Goal: Task Accomplishment & Management: Use online tool/utility

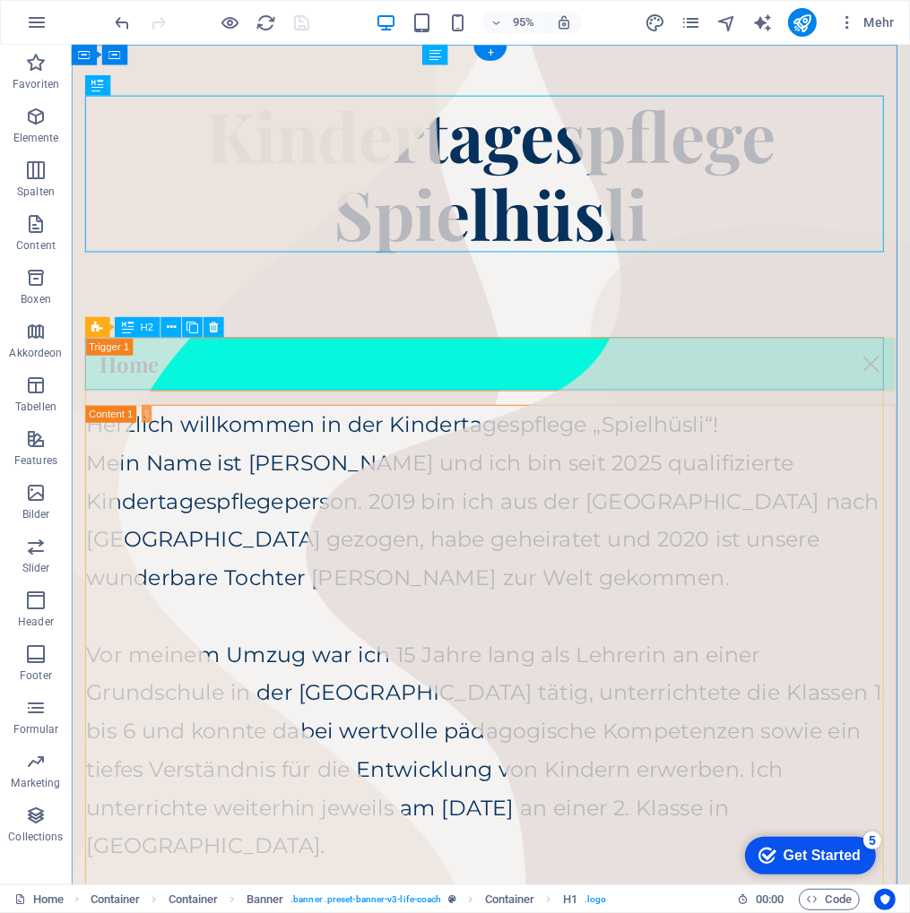
click at [496, 369] on div "Home" at bounding box center [512, 380] width 853 height 56
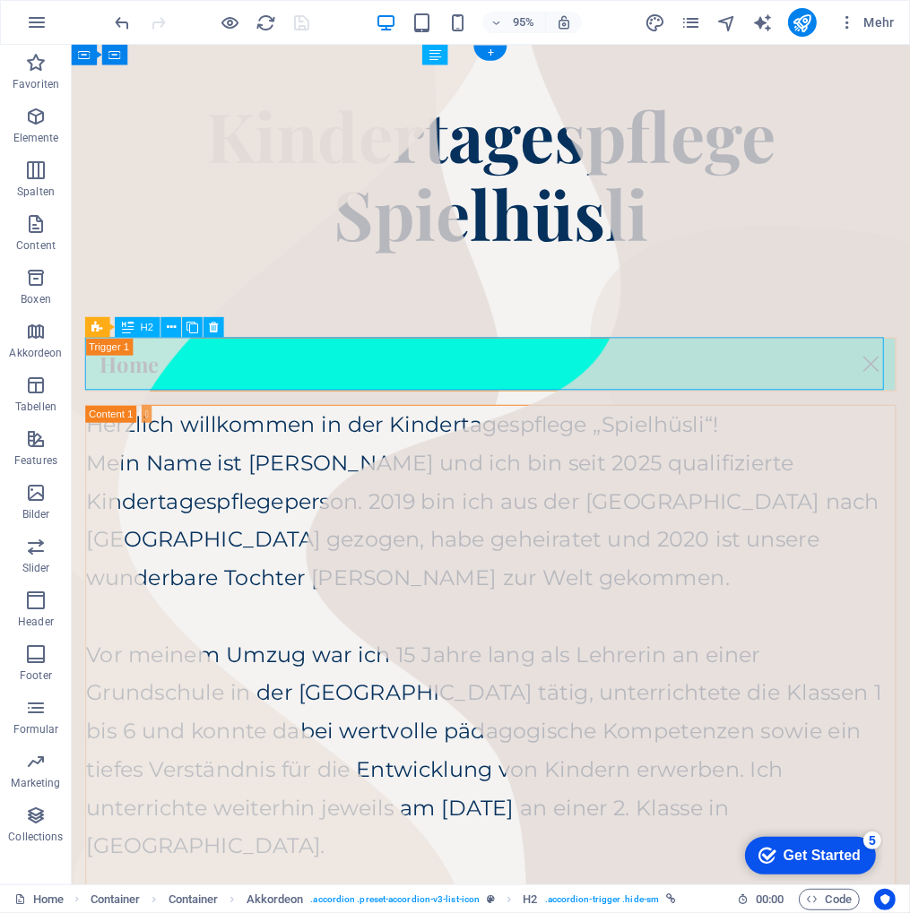
click at [496, 369] on div "Home" at bounding box center [512, 380] width 853 height 56
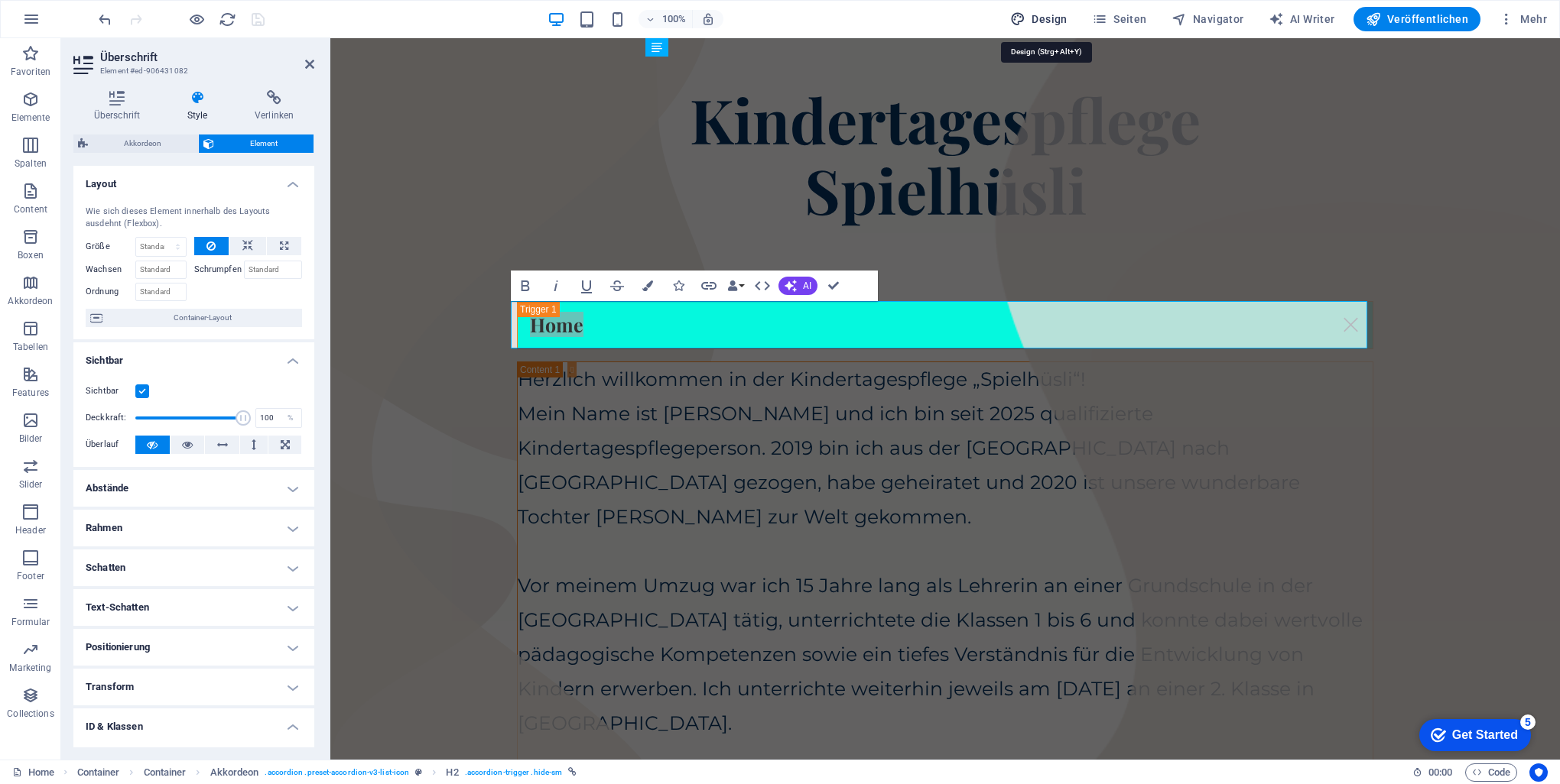
click at [776, 21] on span "Design" at bounding box center [1039, 19] width 57 height 15
select select "px"
select select "400"
select select "px"
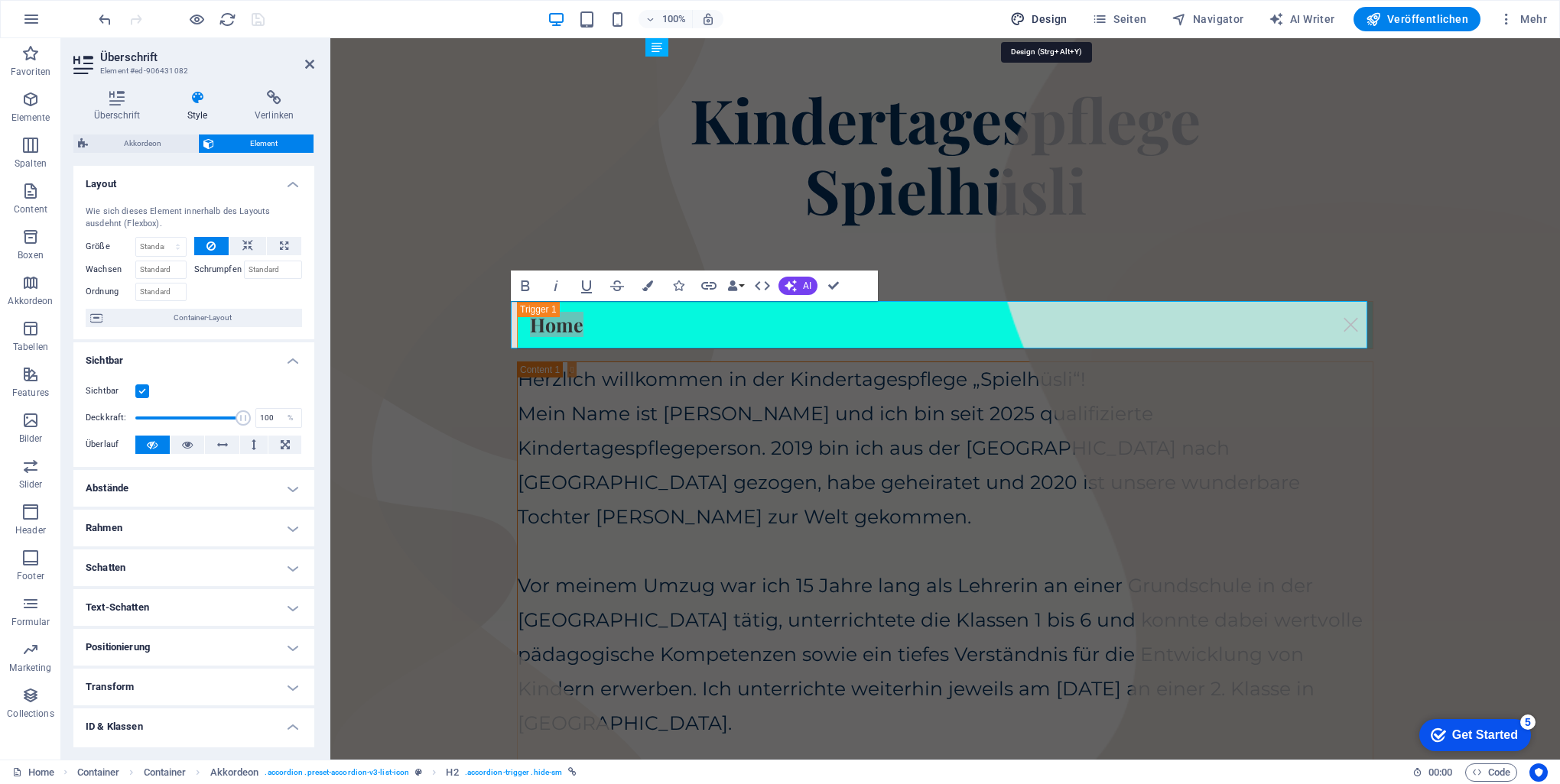
select select "700"
select select "px"
select select "rem"
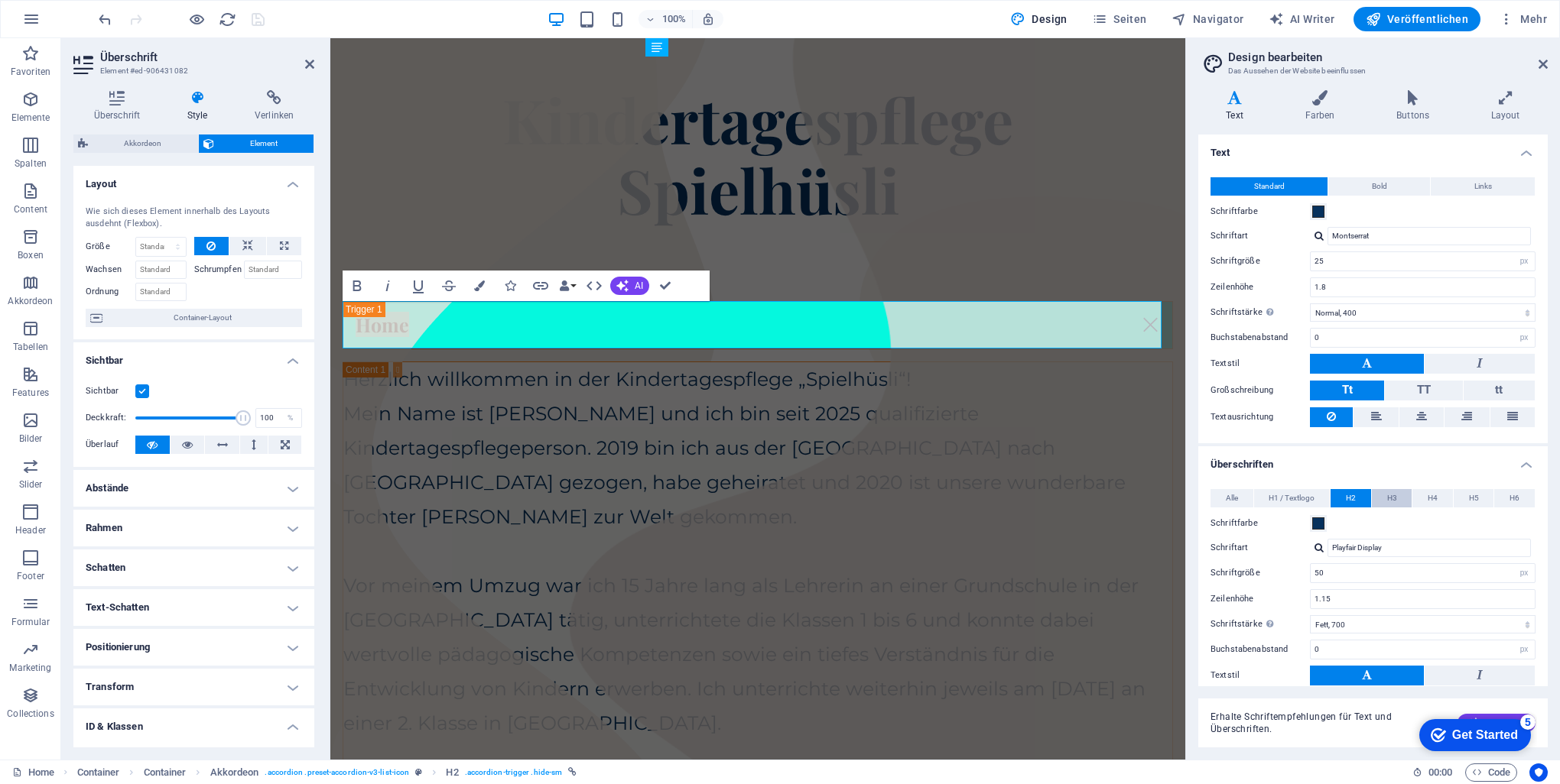
click at [776, 497] on span "H3" at bounding box center [1392, 498] width 10 height 19
click at [776, 497] on button "H2" at bounding box center [1350, 498] width 40 height 19
click at [113, 99] on icon at bounding box center [117, 98] width 87 height 15
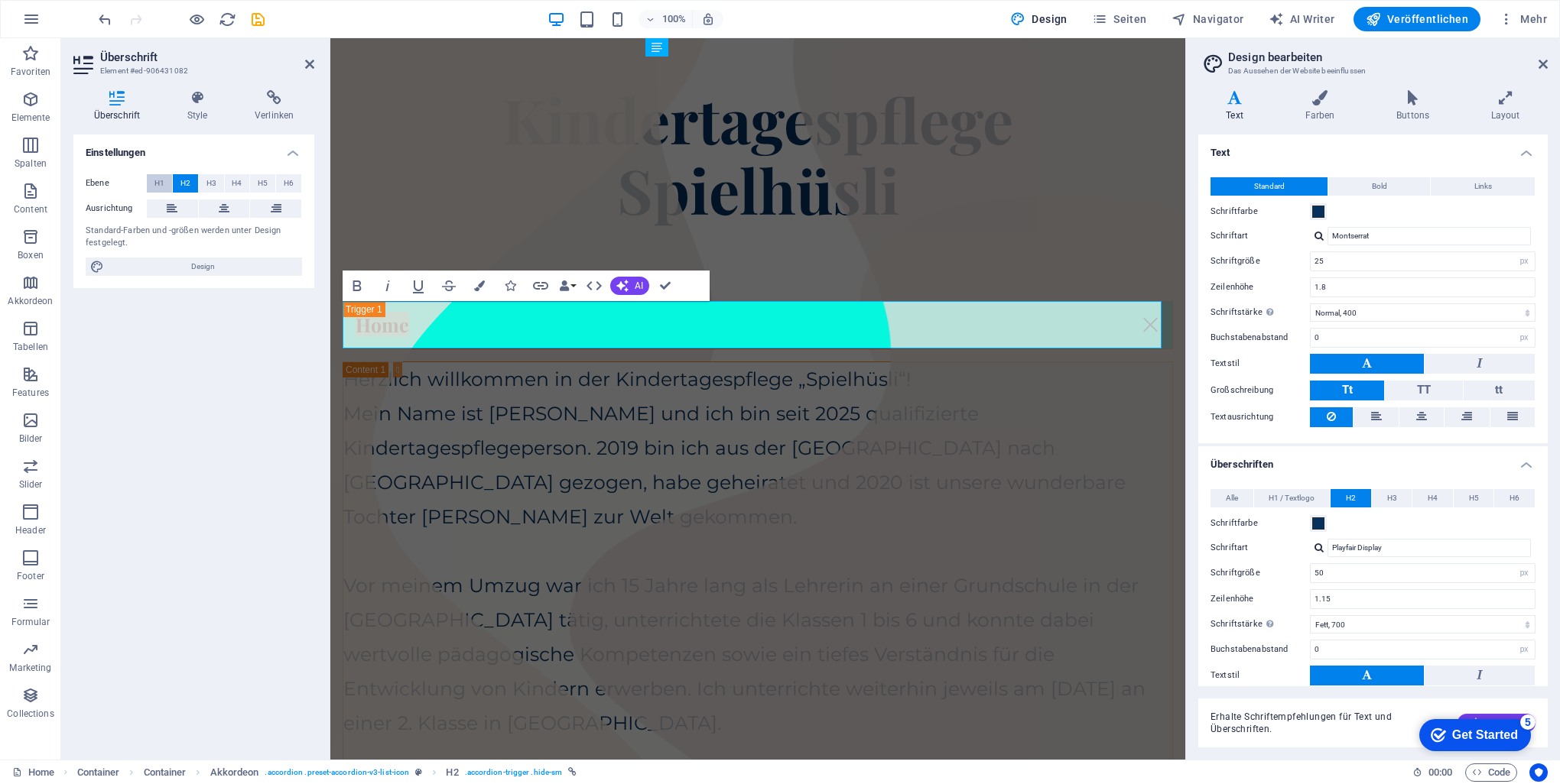
click at [160, 180] on span "H1" at bounding box center [160, 183] width 10 height 19
click at [376, 327] on link "Home" at bounding box center [757, 325] width 829 height 47
click at [189, 185] on button "H2" at bounding box center [186, 183] width 26 height 19
click at [163, 183] on span "H1" at bounding box center [160, 183] width 10 height 19
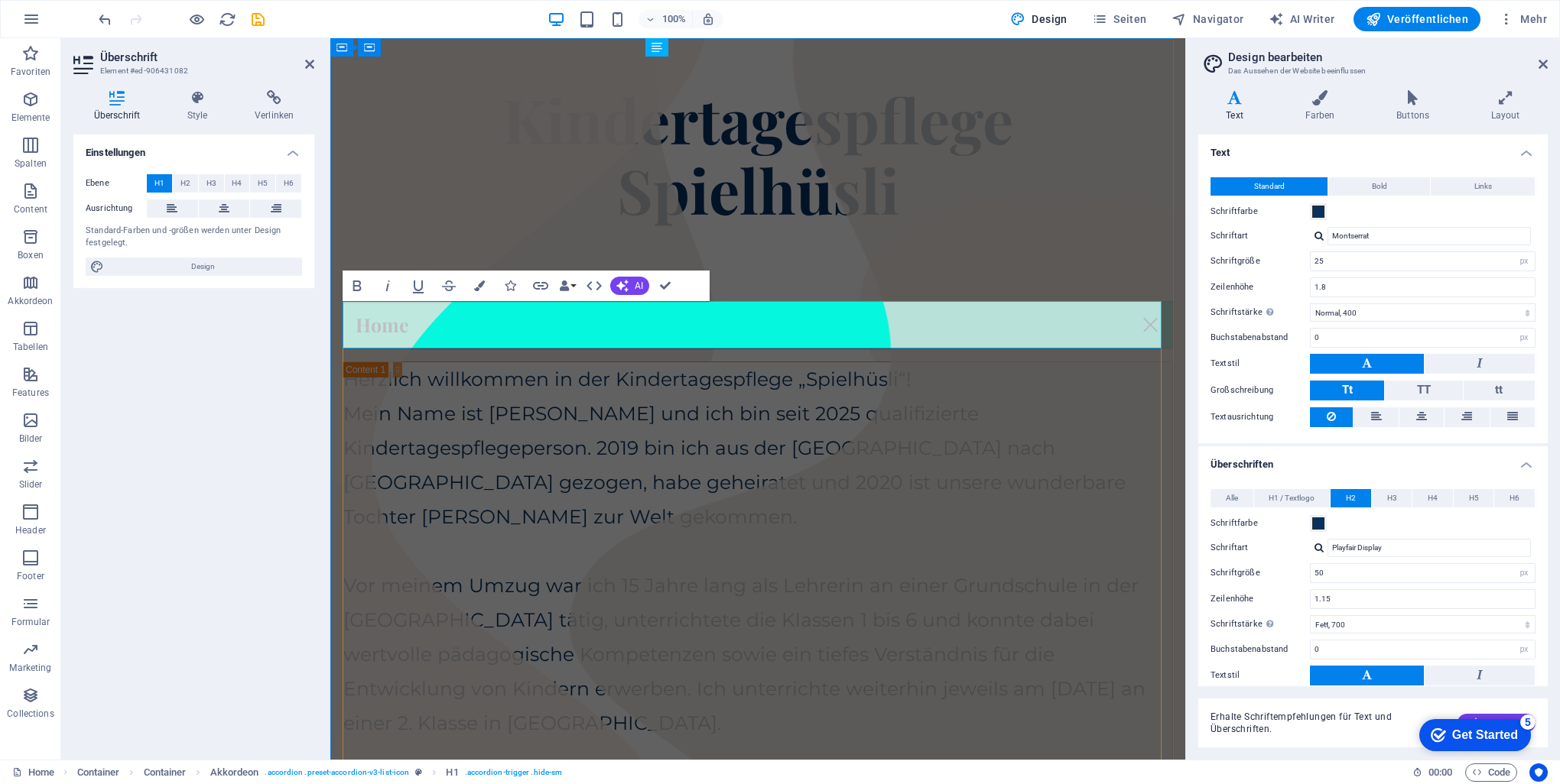
click at [386, 326] on link "Home" at bounding box center [757, 325] width 829 height 47
click at [776, 494] on span "H1 / Textlogo" at bounding box center [1292, 498] width 46 height 19
click at [776, 489] on span "H2" at bounding box center [1351, 498] width 10 height 19
click at [776, 489] on button "H1 / Textlogo" at bounding box center [1293, 498] width 77 height 19
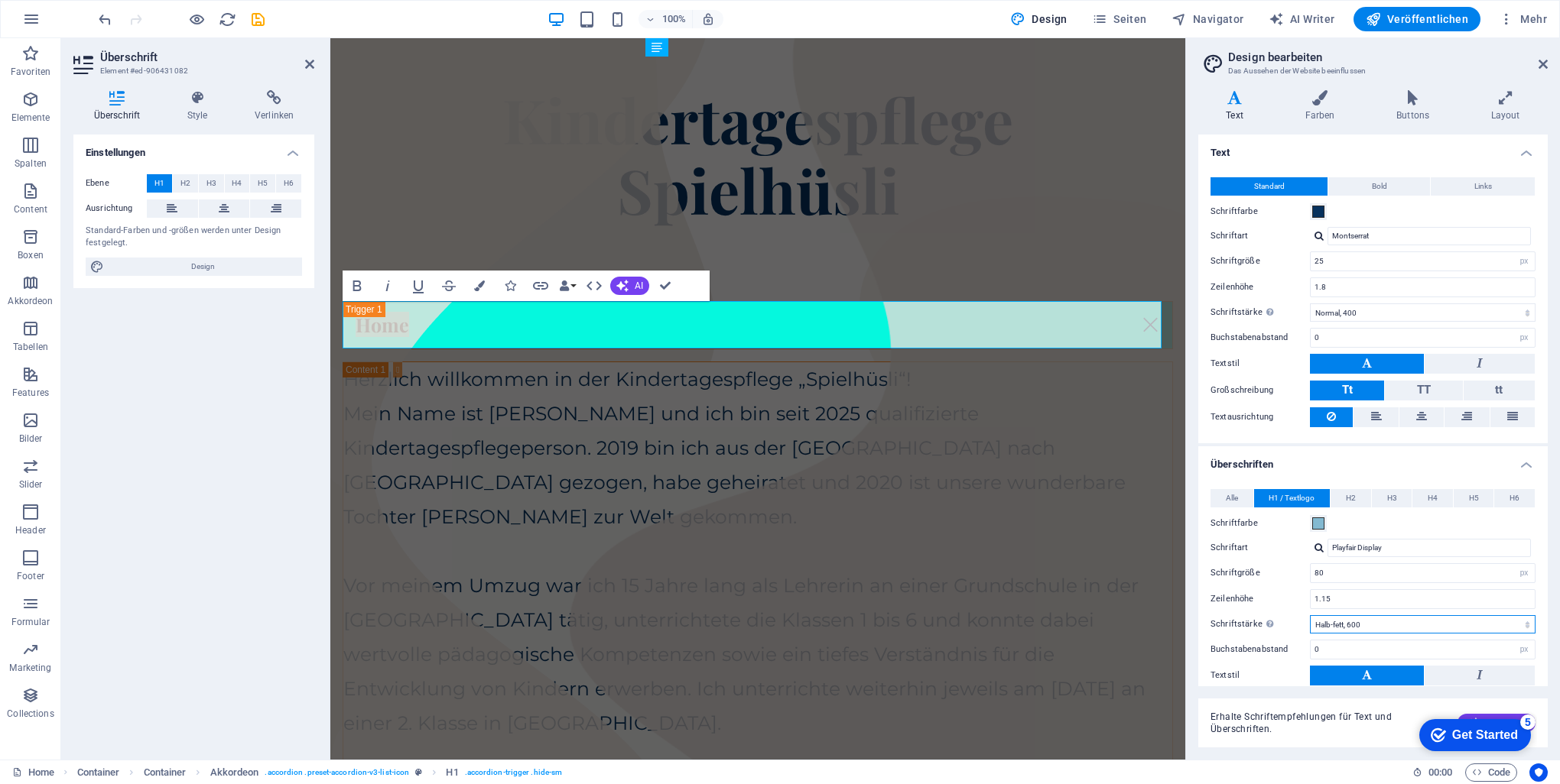
click at [776, 619] on select "Fein, 100 Extra-dünn, 200 Dünn, 300 Normal, 400 Medium, 500 Halb-fett, 600 Fett…" at bounding box center [1423, 624] width 225 height 19
click at [776, 615] on select "Fein, 100 Extra-dünn, 200 Dünn, 300 Normal, 400 Medium, 500 Halb-fett, 600 Fett…" at bounding box center [1423, 624] width 225 height 19
click at [180, 185] on span "H2" at bounding box center [185, 183] width 10 height 19
click at [160, 187] on span "H1" at bounding box center [160, 183] width 10 height 19
click at [101, 20] on icon "undo" at bounding box center [105, 20] width 18 height 18
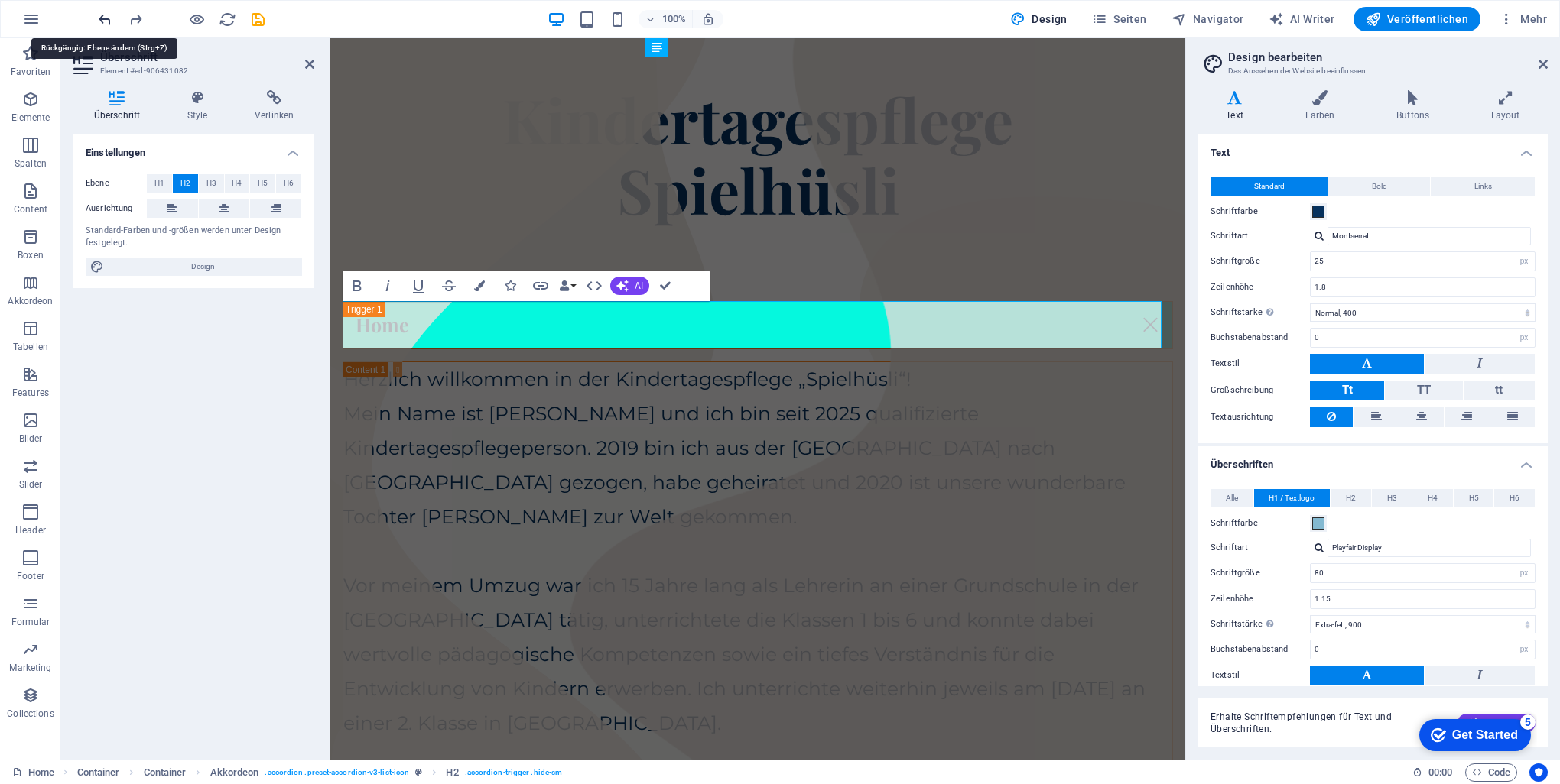
click at [101, 20] on icon "undo" at bounding box center [105, 20] width 18 height 18
select select "600"
click at [101, 20] on icon "undo" at bounding box center [105, 20] width 18 height 18
click at [102, 20] on icon "undo" at bounding box center [105, 20] width 18 height 18
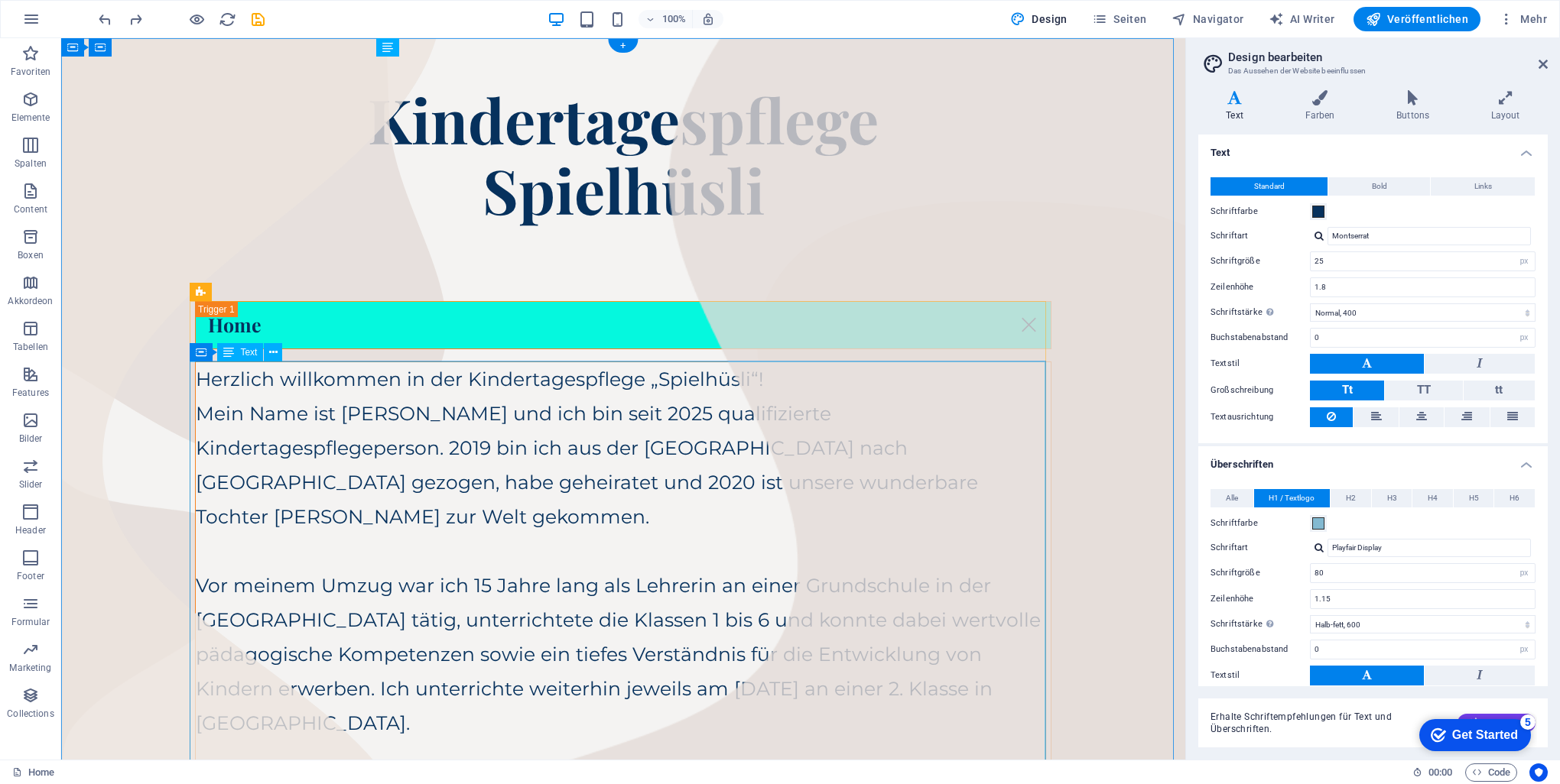
click at [761, 369] on div "Herzlich willkommen in der Kindertagespflege „Spielhüsli“! Mein Name ist [PERSO…" at bounding box center [623, 723] width 855 height 723
click at [761, 370] on div "Herzlich willkommen in der Kindertagespflege „Spielhüsli“! Mein Name ist [PERSO…" at bounding box center [623, 723] width 855 height 723
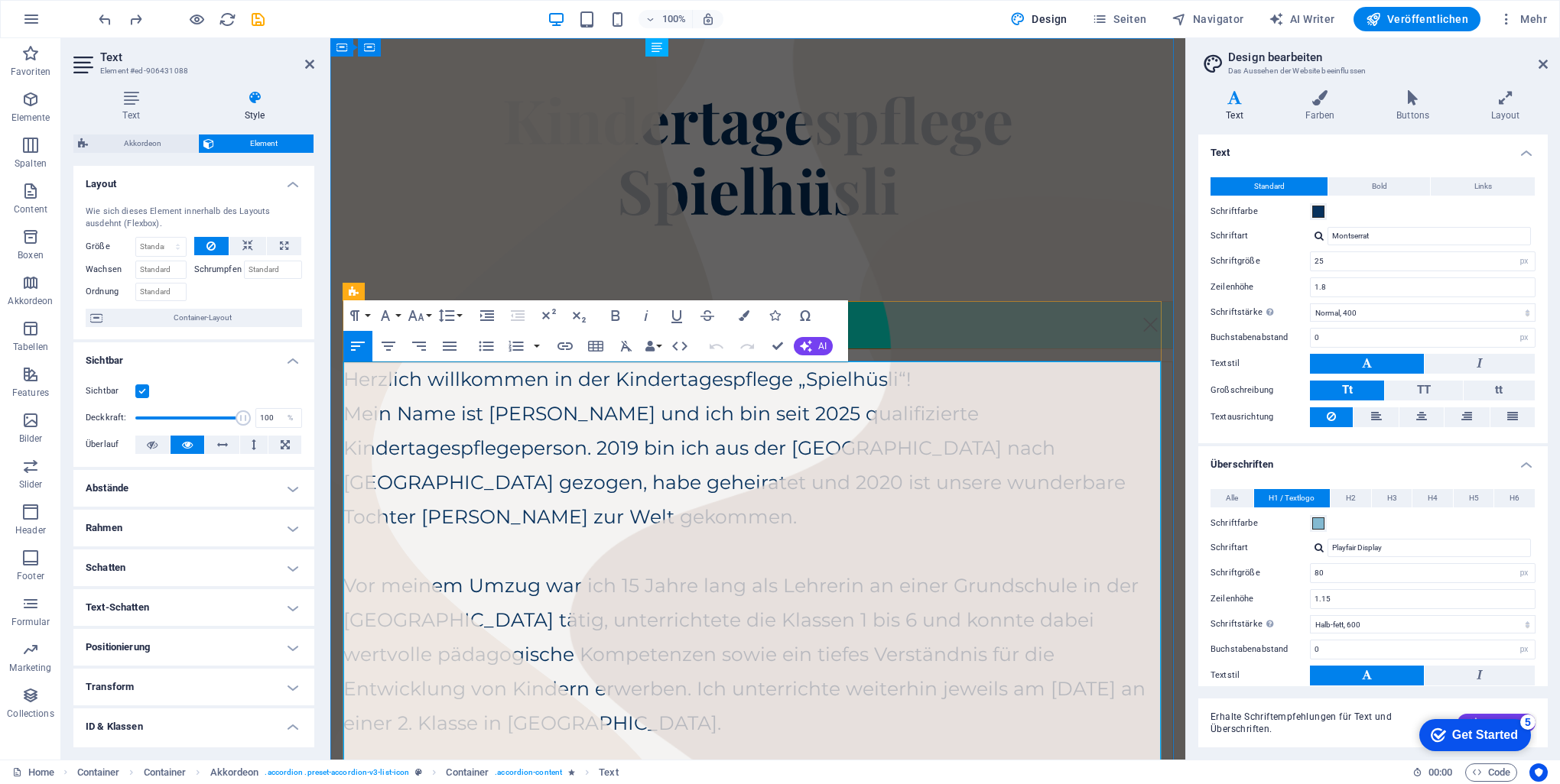
click at [776, 379] on p "Herzlich willkommen in der Kindertagespflege „Spielhüsli“!" at bounding box center [757, 380] width 829 height 34
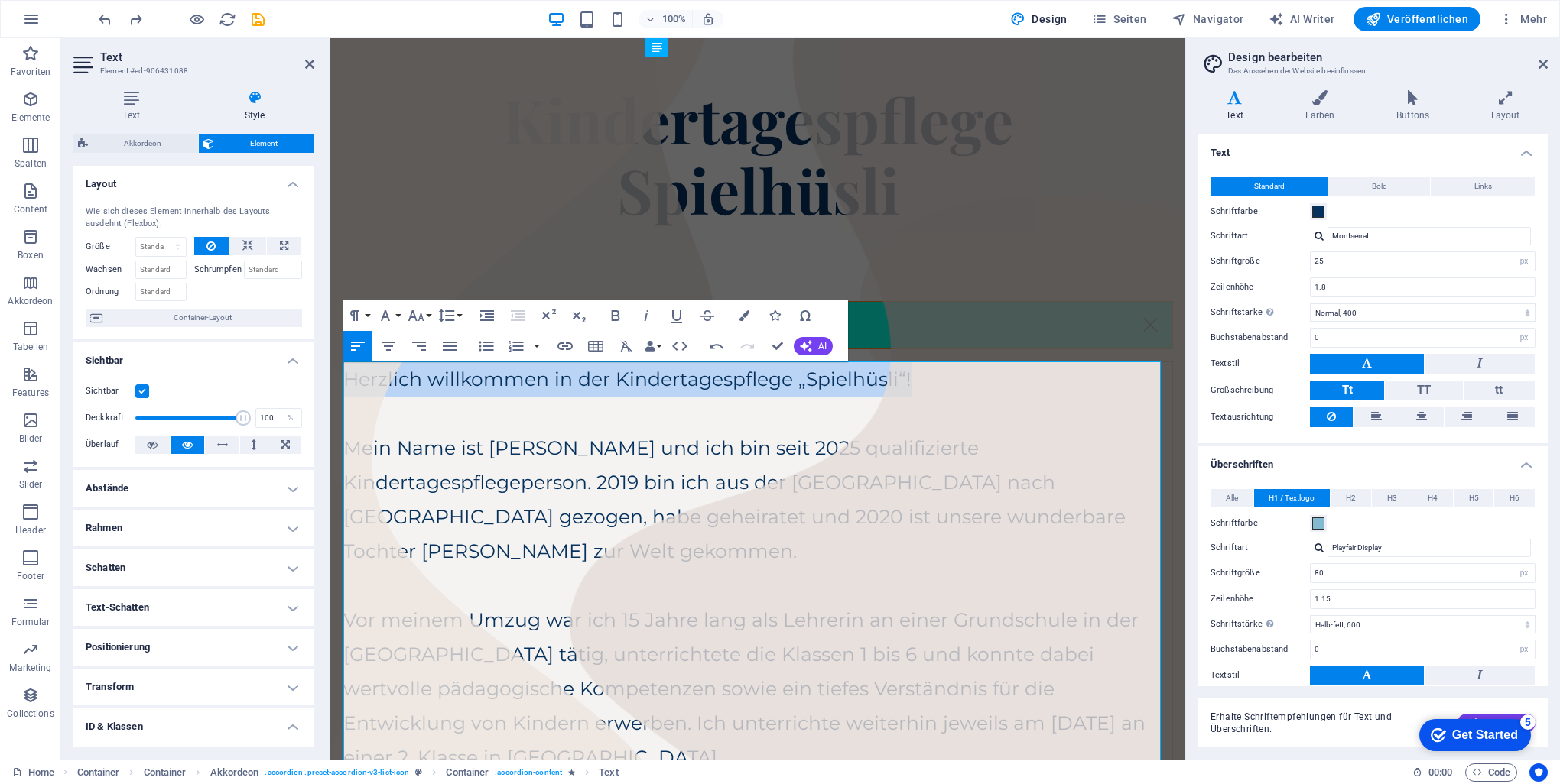
drag, startPoint x: 946, startPoint y: 374, endPoint x: 323, endPoint y: 376, distance: 623.0
click at [387, 346] on icon "button" at bounding box center [388, 346] width 14 height 9
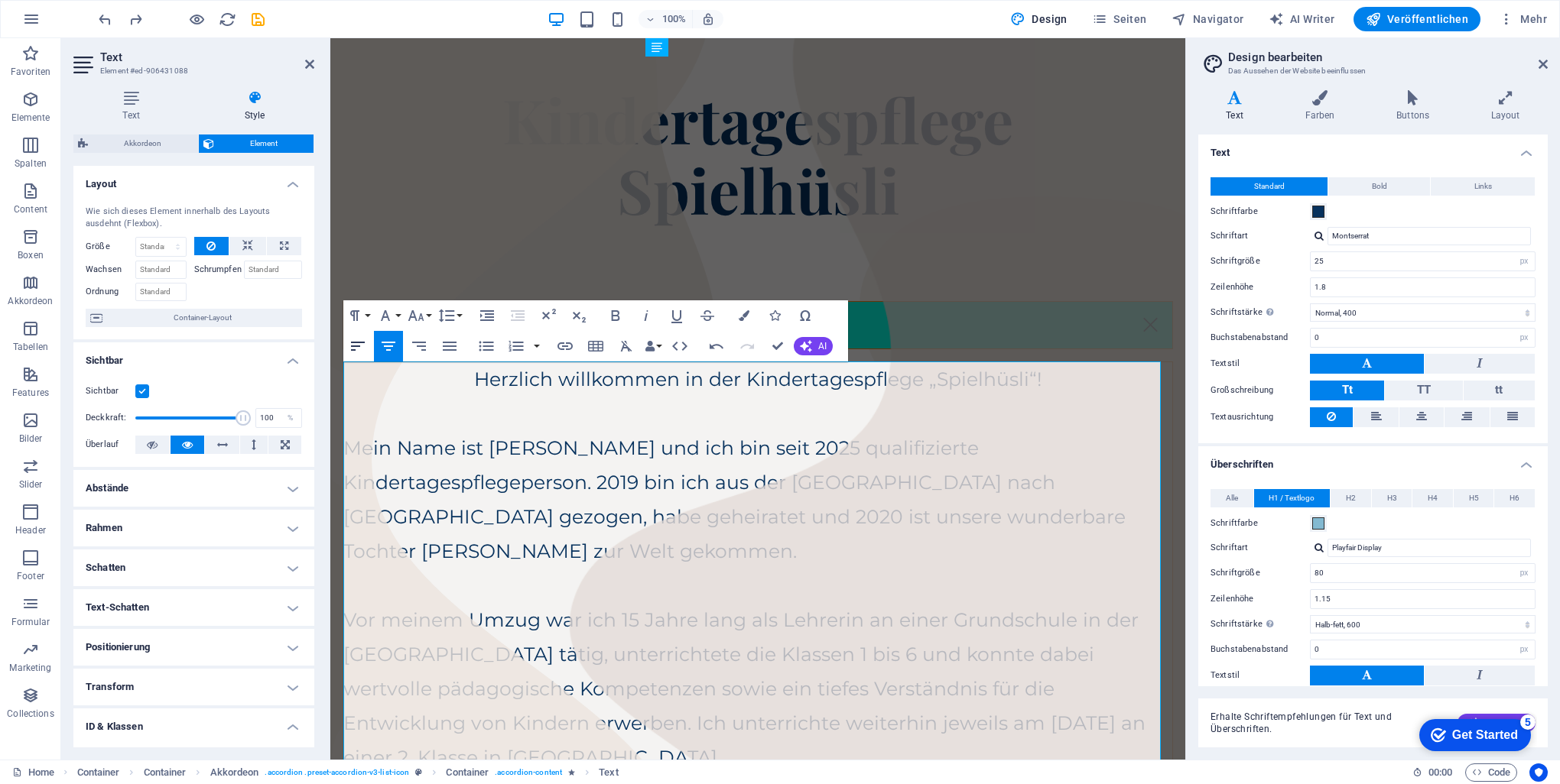
click at [357, 345] on icon "button" at bounding box center [358, 346] width 19 height 19
click at [401, 315] on button "Font Family" at bounding box center [388, 316] width 29 height 31
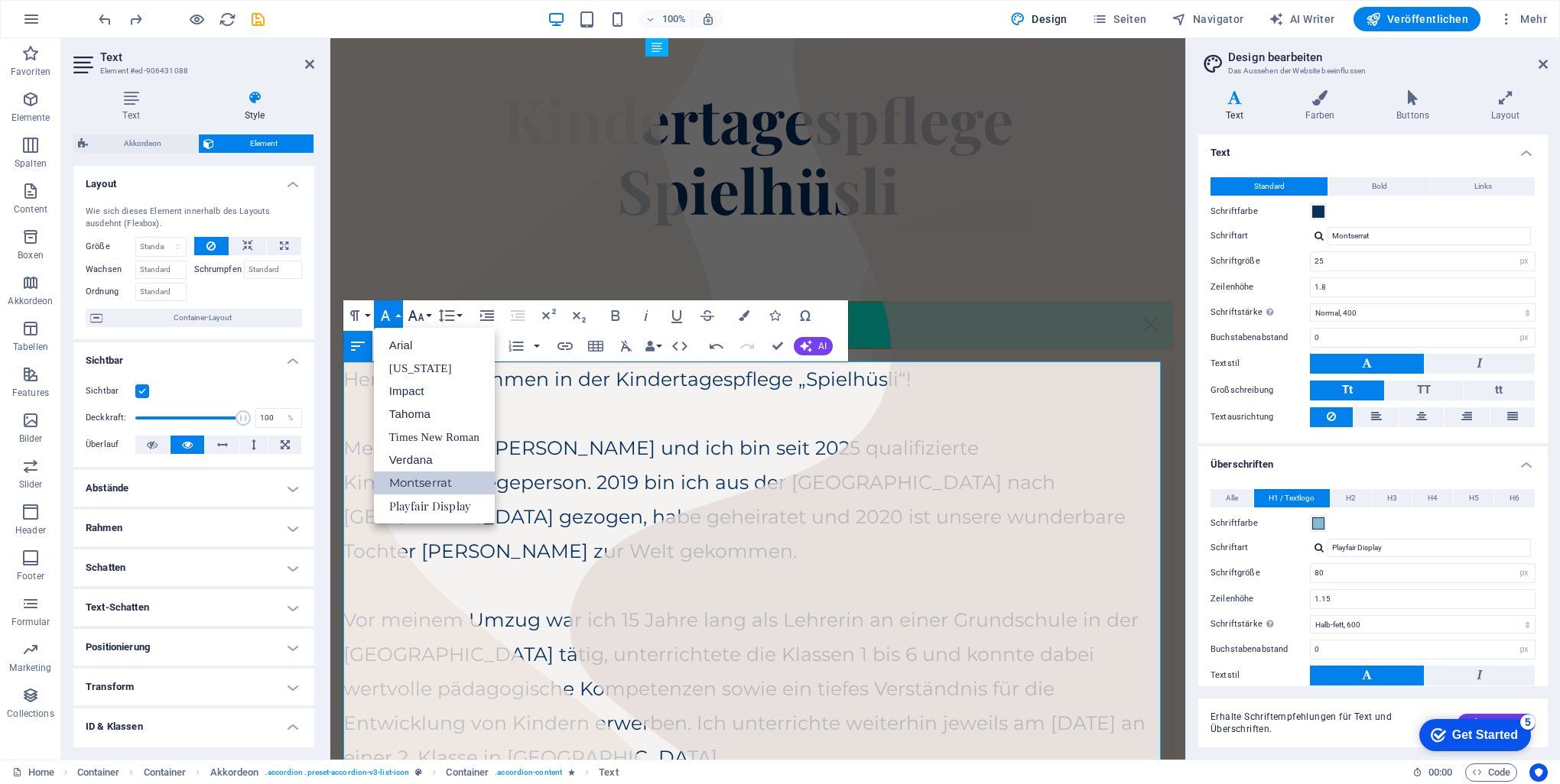
click at [425, 313] on button "Font Size" at bounding box center [419, 316] width 29 height 31
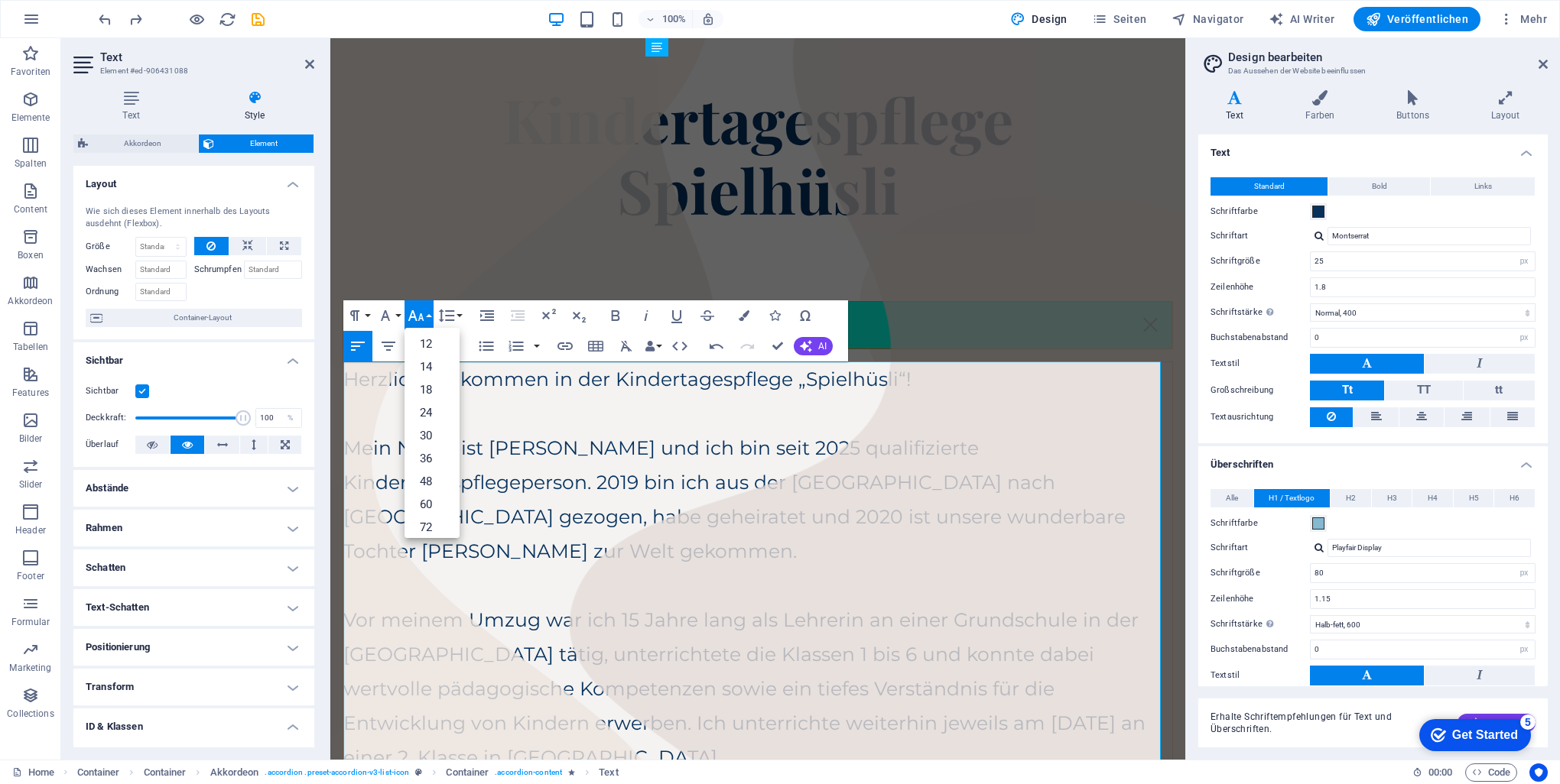
scroll to position [122, 0]
click at [423, 409] on link "30" at bounding box center [432, 406] width 55 height 23
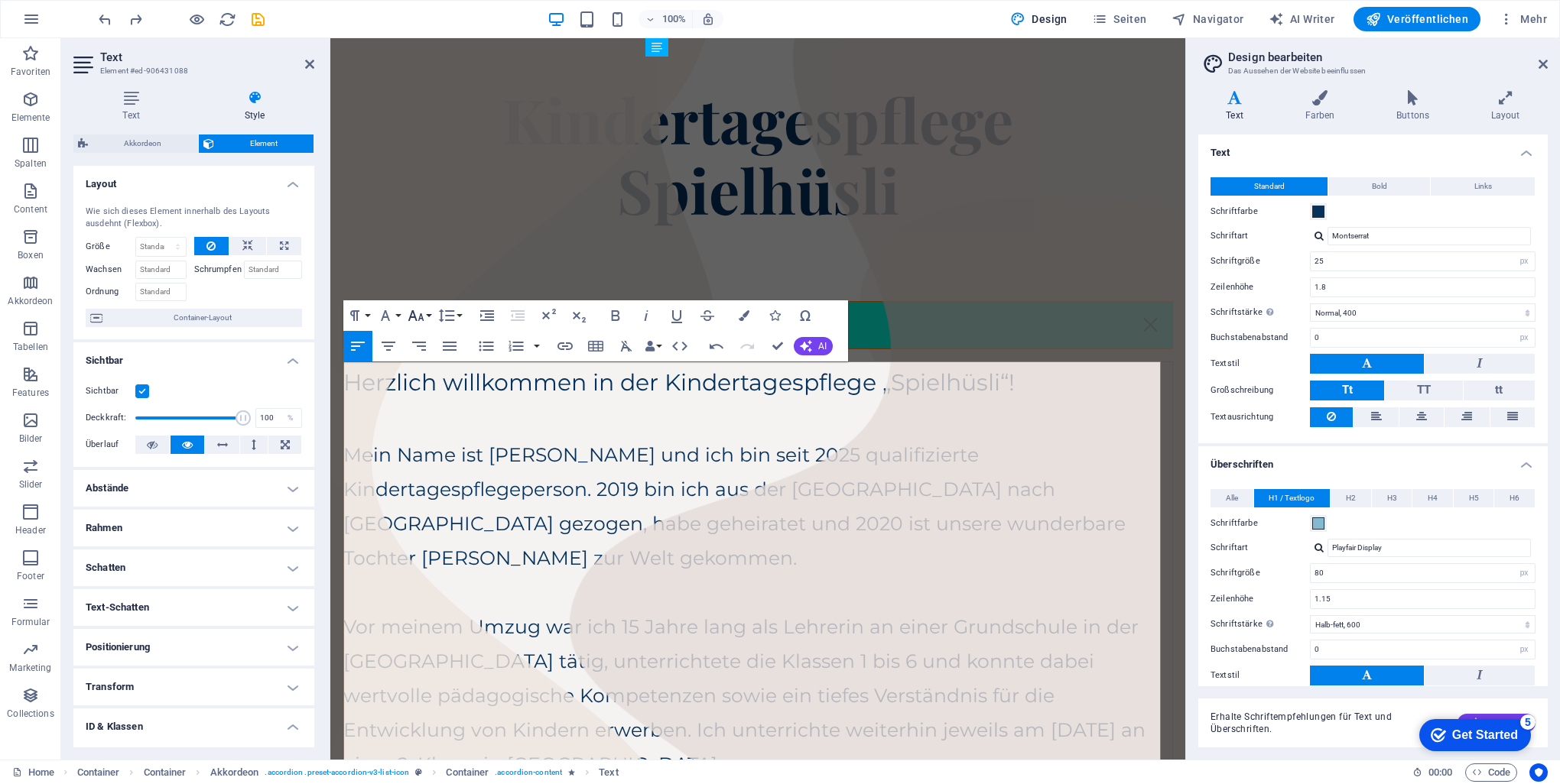
click at [430, 317] on button "Font Size" at bounding box center [419, 316] width 29 height 31
click at [429, 380] on link "24" at bounding box center [432, 383] width 55 height 23
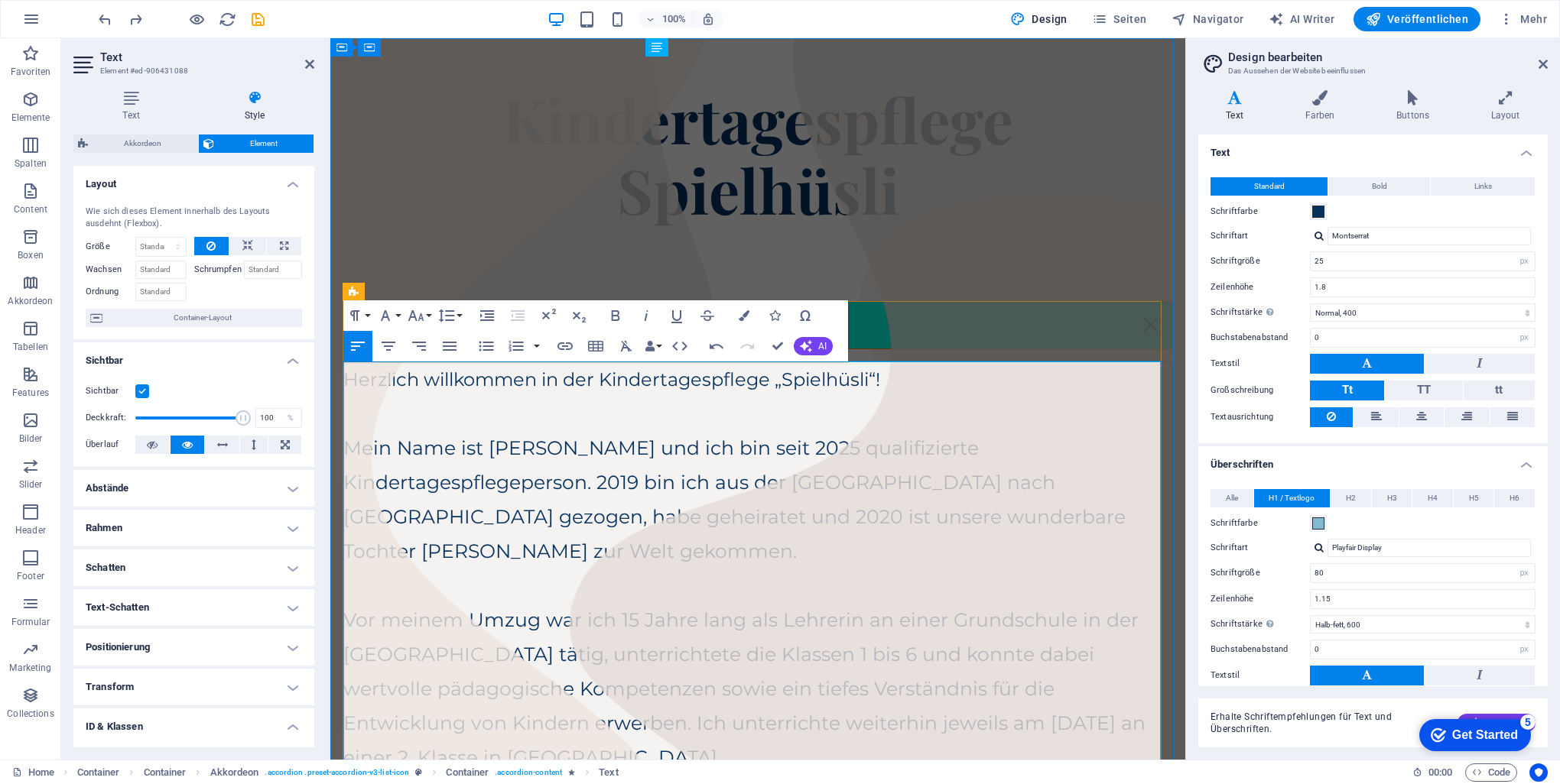
click at [495, 485] on p "Mein Name ist [PERSON_NAME] und ich bin seit 2025 qualifizierte Kindertagespfle…" at bounding box center [757, 499] width 829 height 137
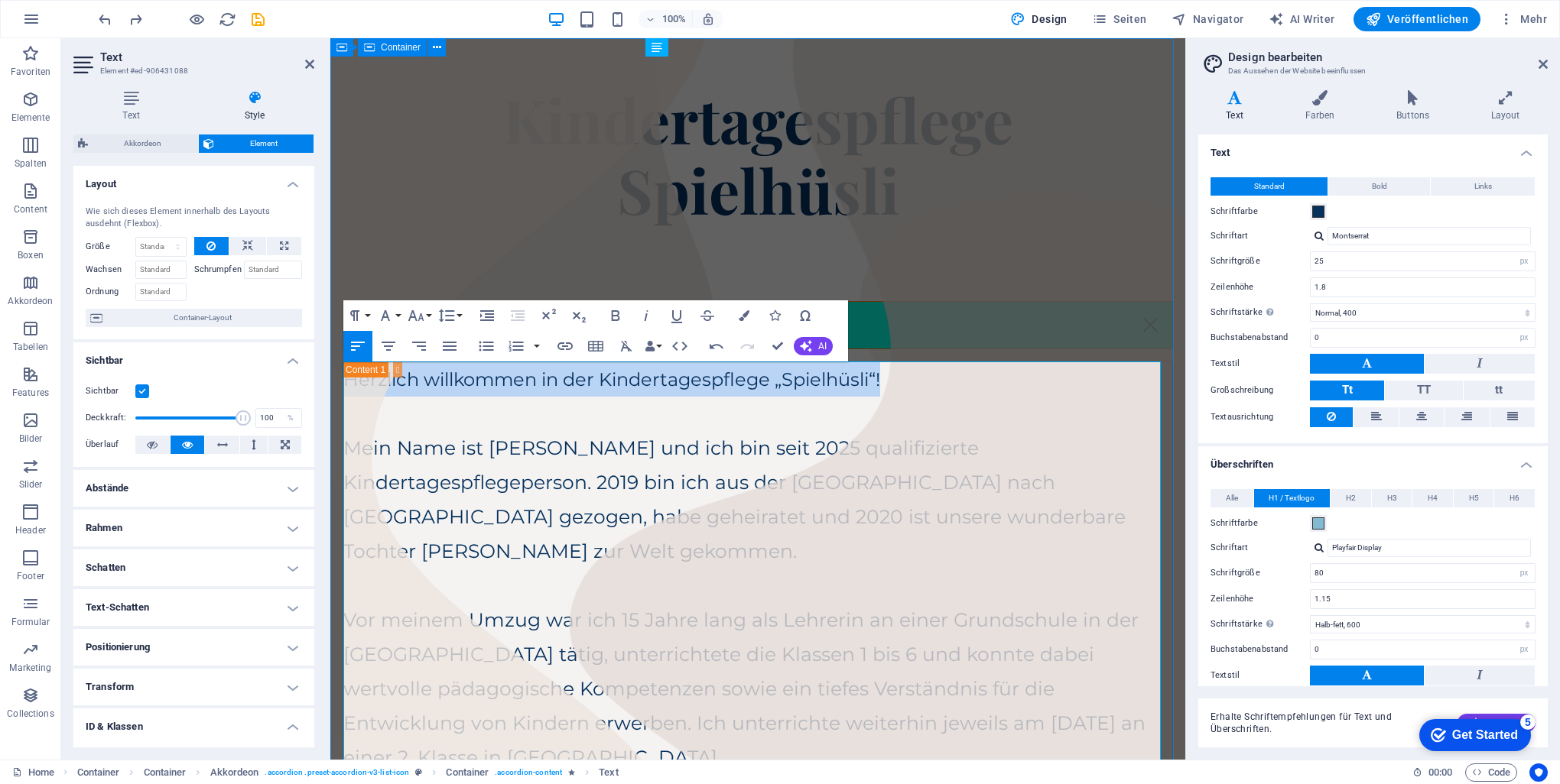
drag, startPoint x: 896, startPoint y: 378, endPoint x: 335, endPoint y: 383, distance: 561.0
click at [428, 314] on button "Font Size" at bounding box center [419, 316] width 29 height 31
click at [430, 398] on link "30" at bounding box center [432, 406] width 55 height 23
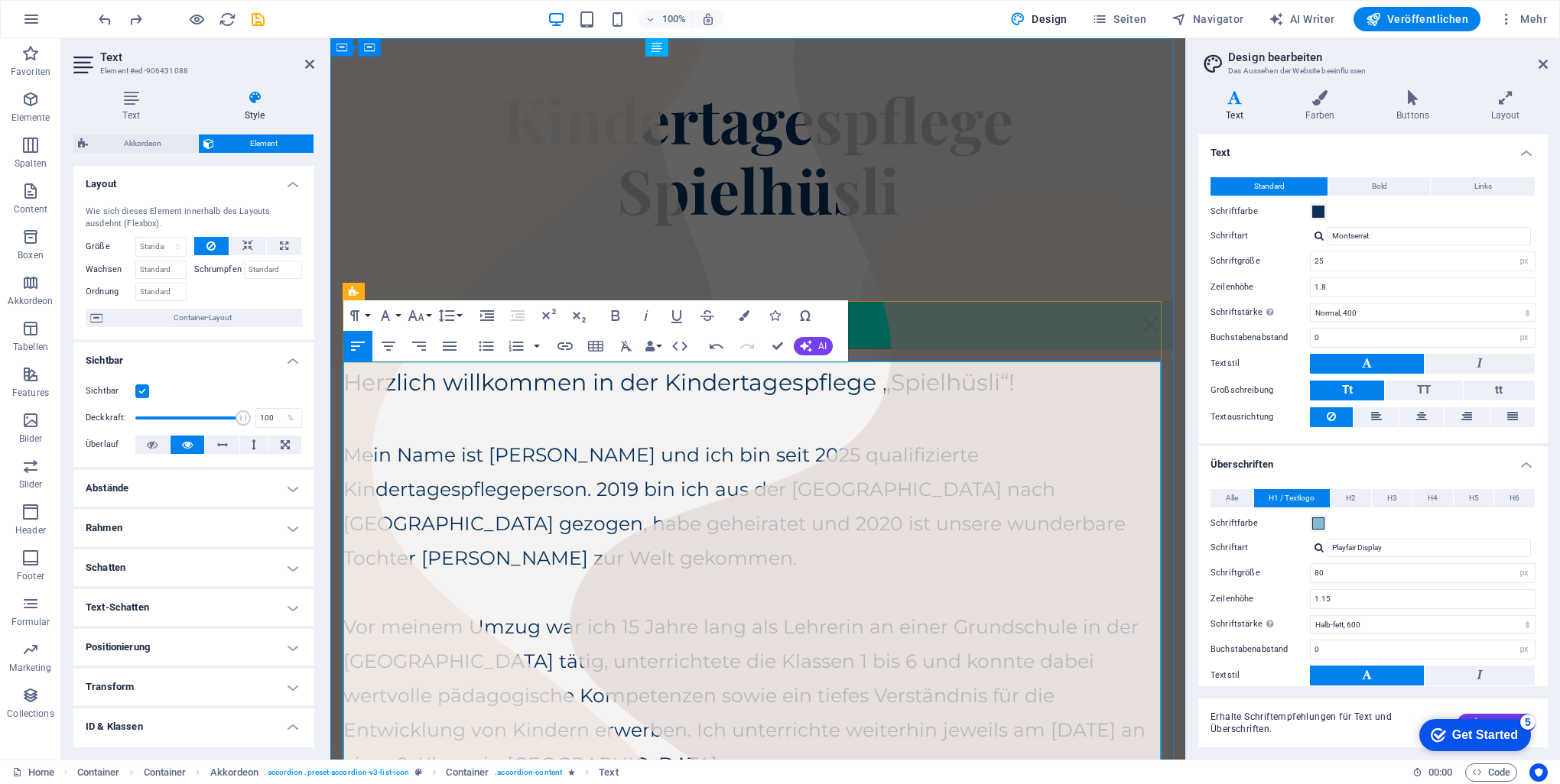
click at [776, 456] on p "Mein Name ist [PERSON_NAME] und ich bin seit 2025 qualifizierte Kindertagespfle…" at bounding box center [757, 506] width 829 height 137
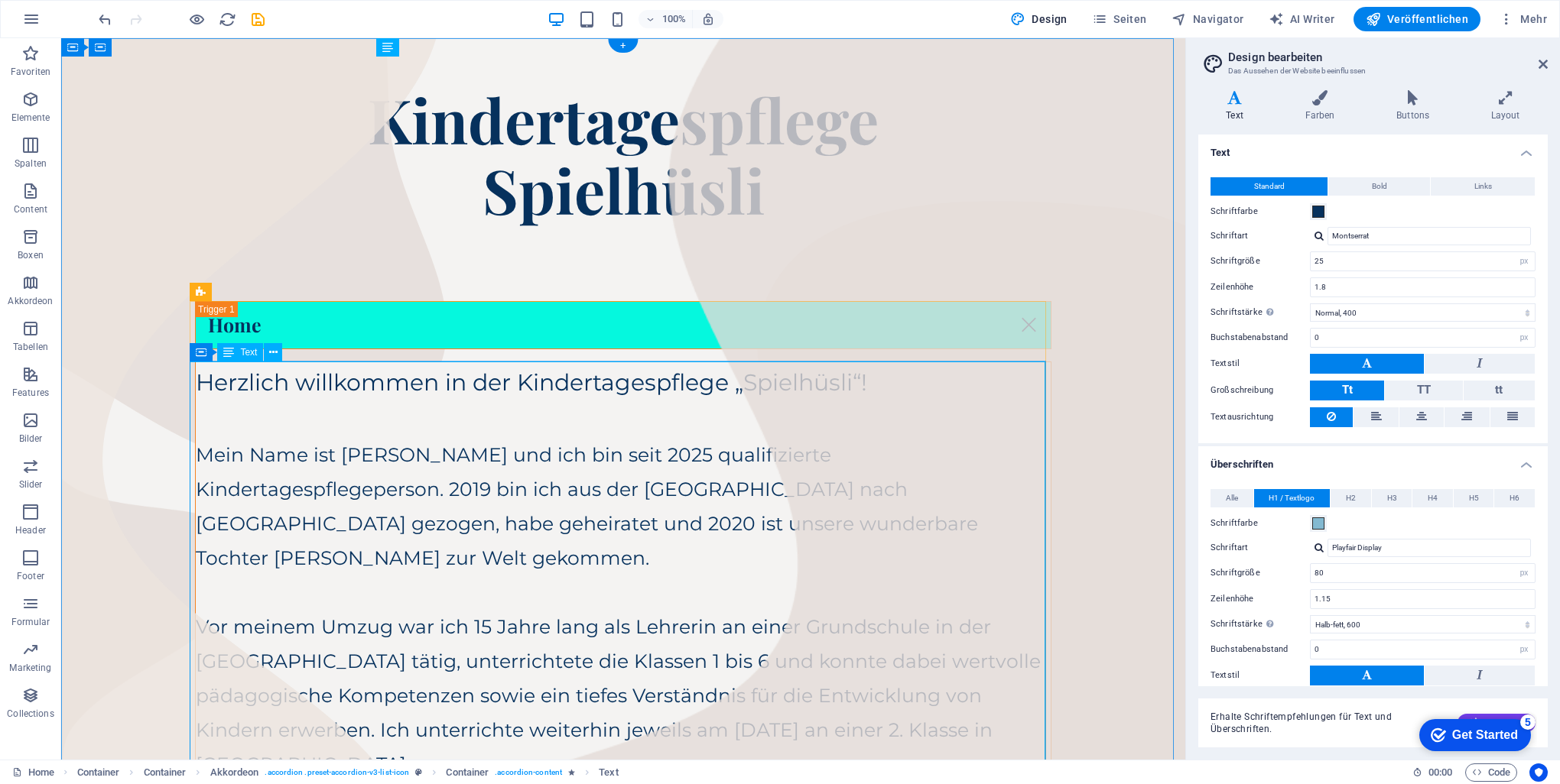
click at [776, 447] on div "Herzlich willkommen in der Kindertagespflege „Spielhüsli“! Mein Name ist [PERSO…" at bounding box center [623, 744] width 855 height 764
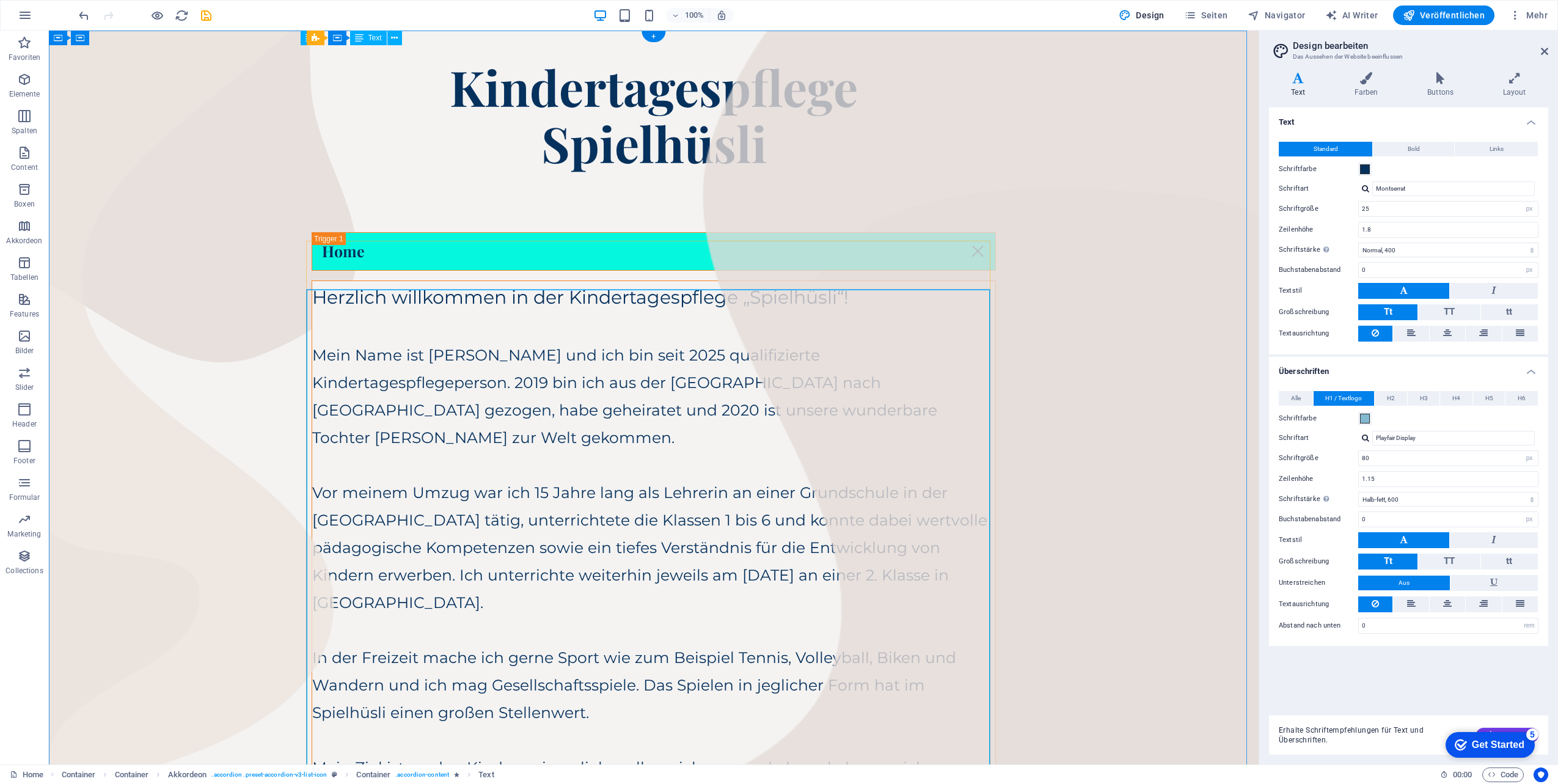
scroll to position [0, 0]
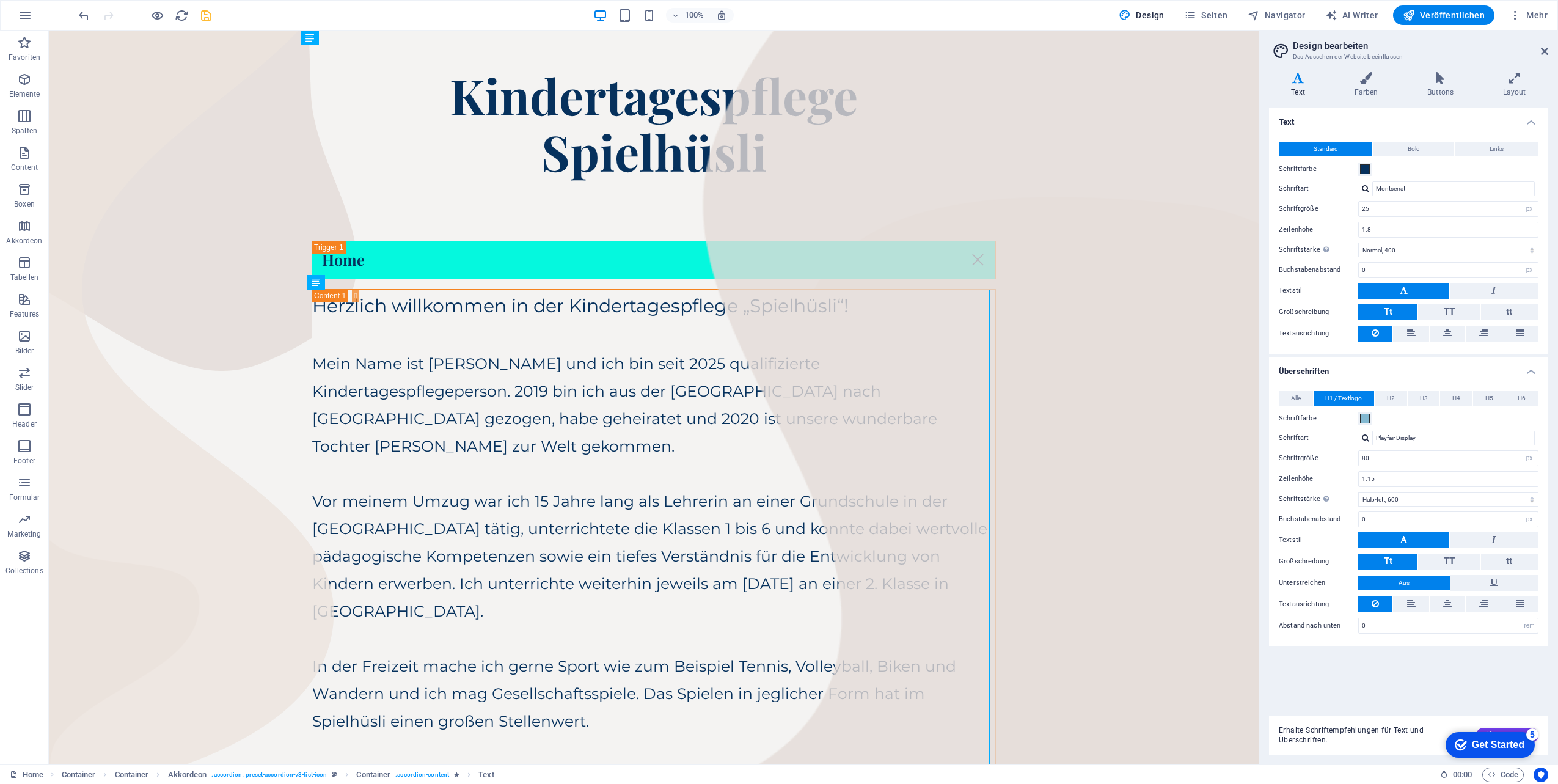
click at [209, 17] on icon "save" at bounding box center [206, 16] width 14 height 14
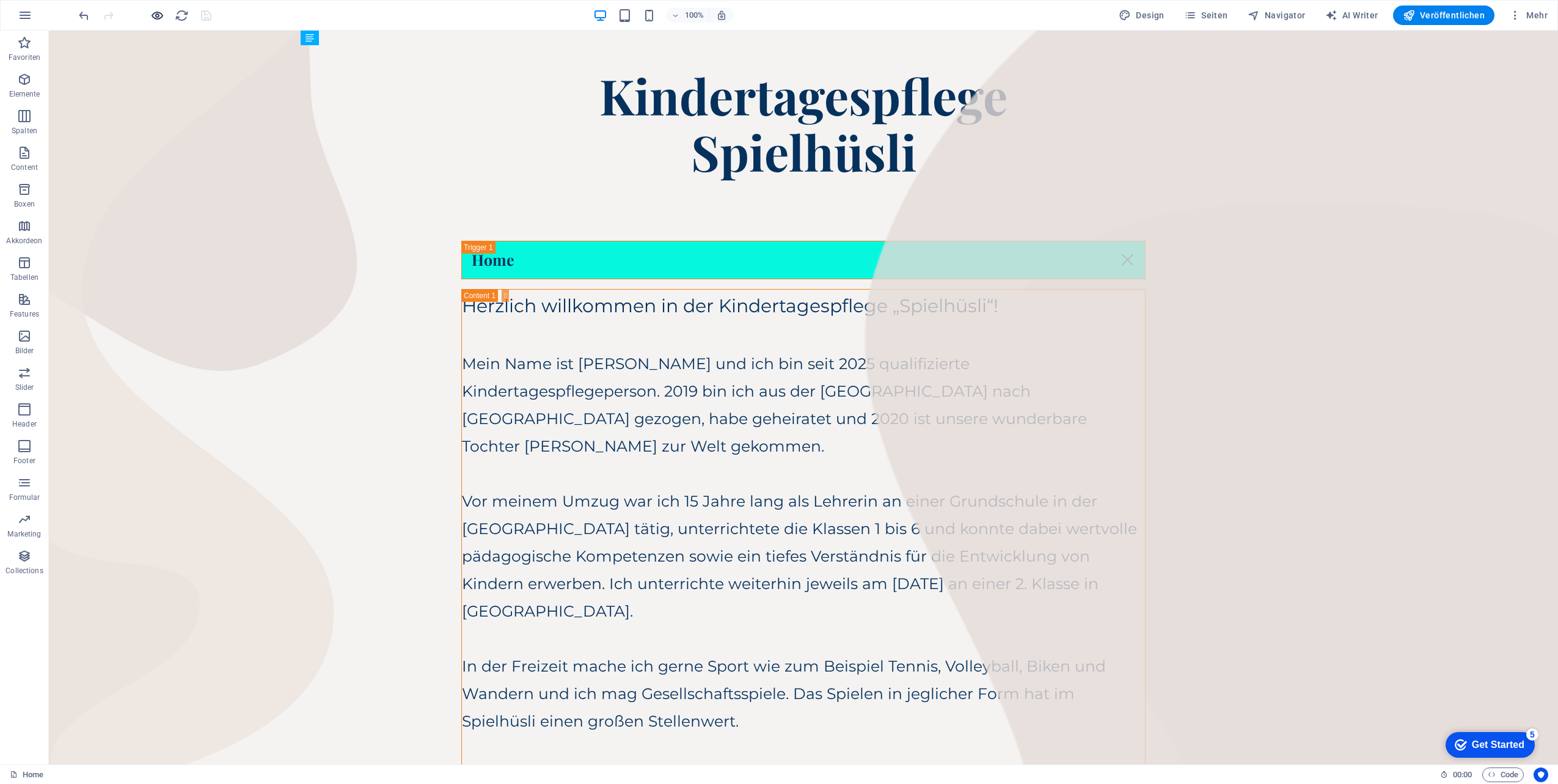
click at [160, 20] on icon "button" at bounding box center [157, 16] width 14 height 14
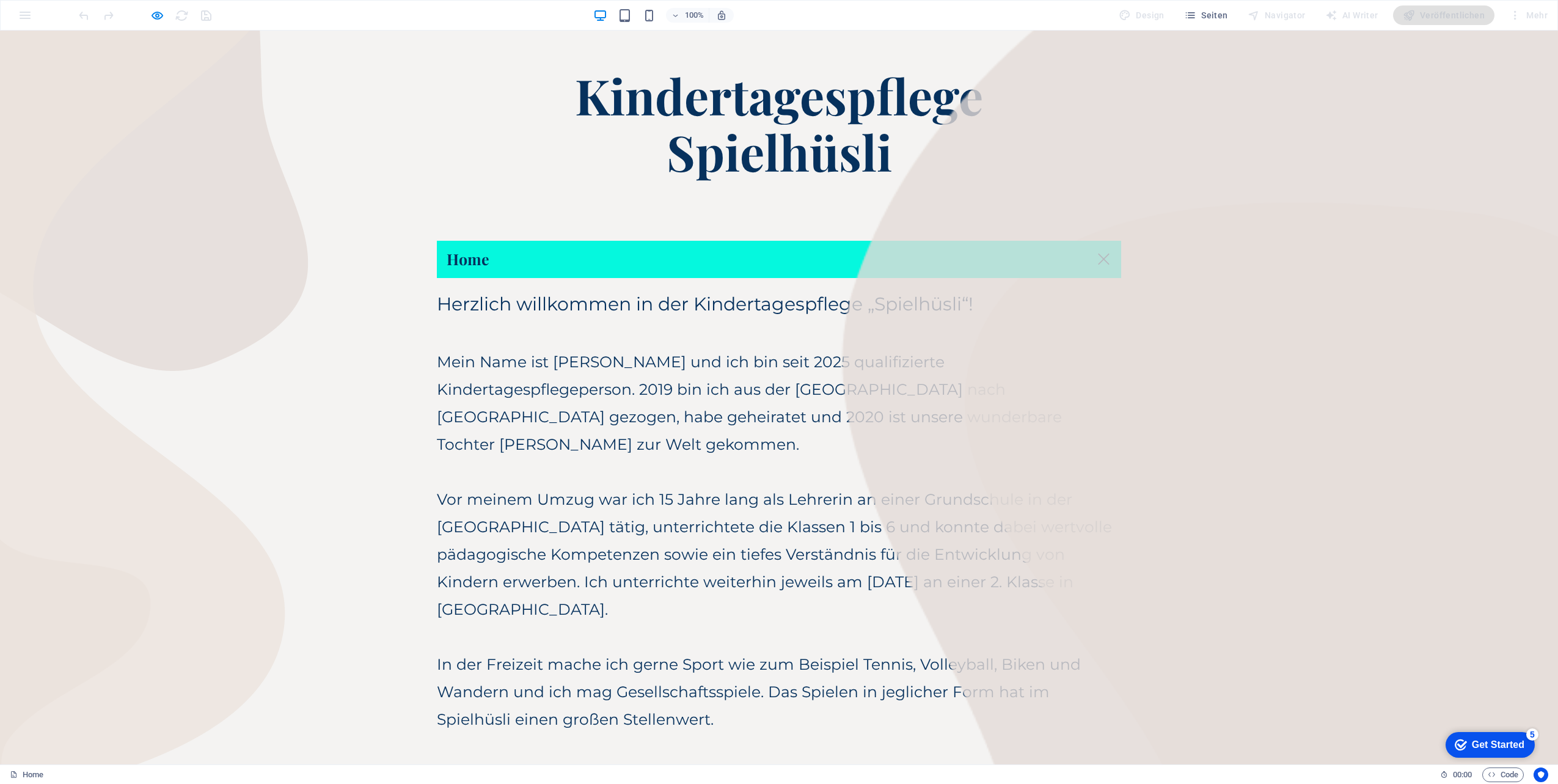
click at [620, 262] on link "Home" at bounding box center [779, 259] width 685 height 37
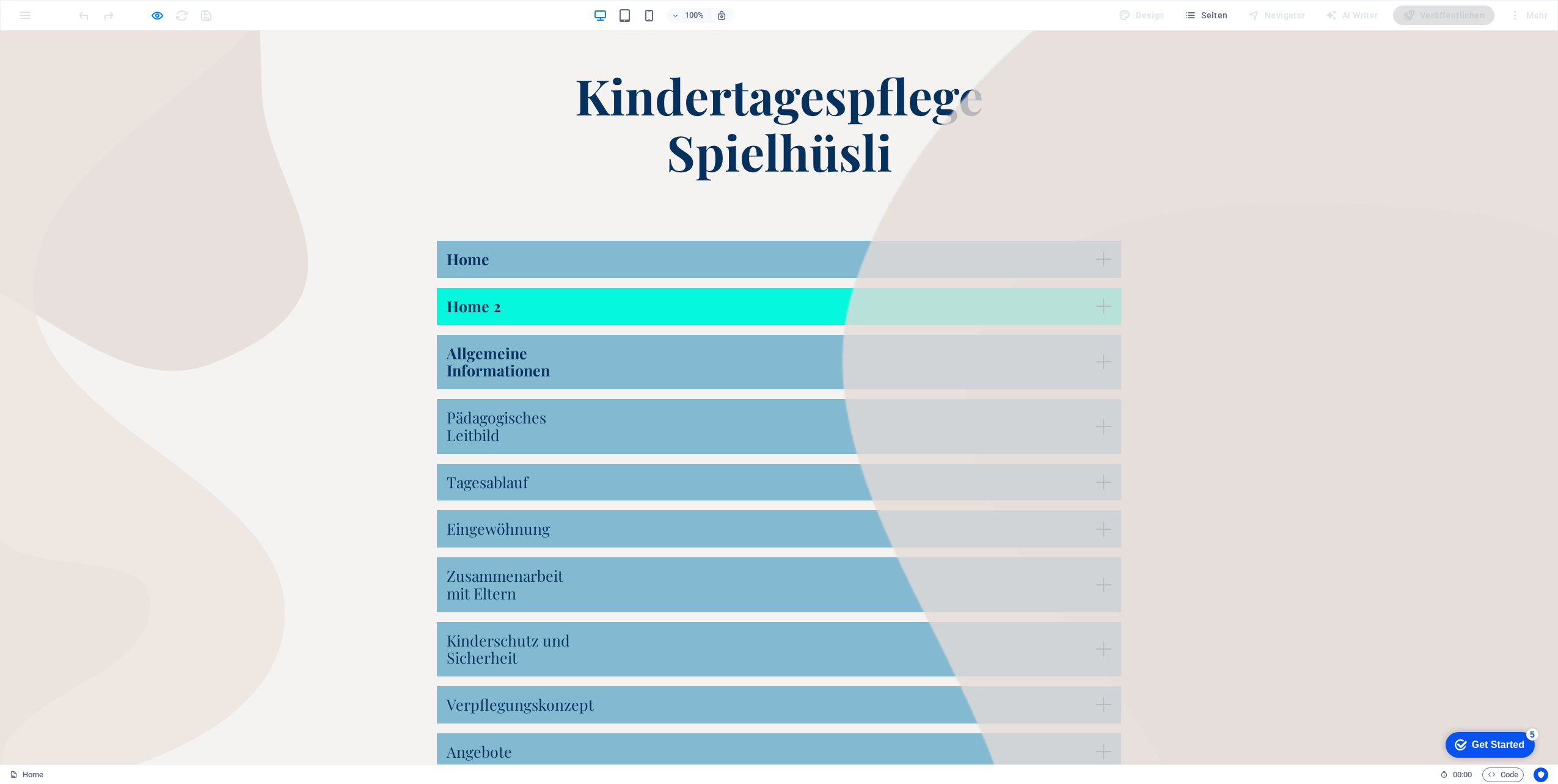
click at [620, 301] on link "Home 2" at bounding box center [779, 306] width 685 height 37
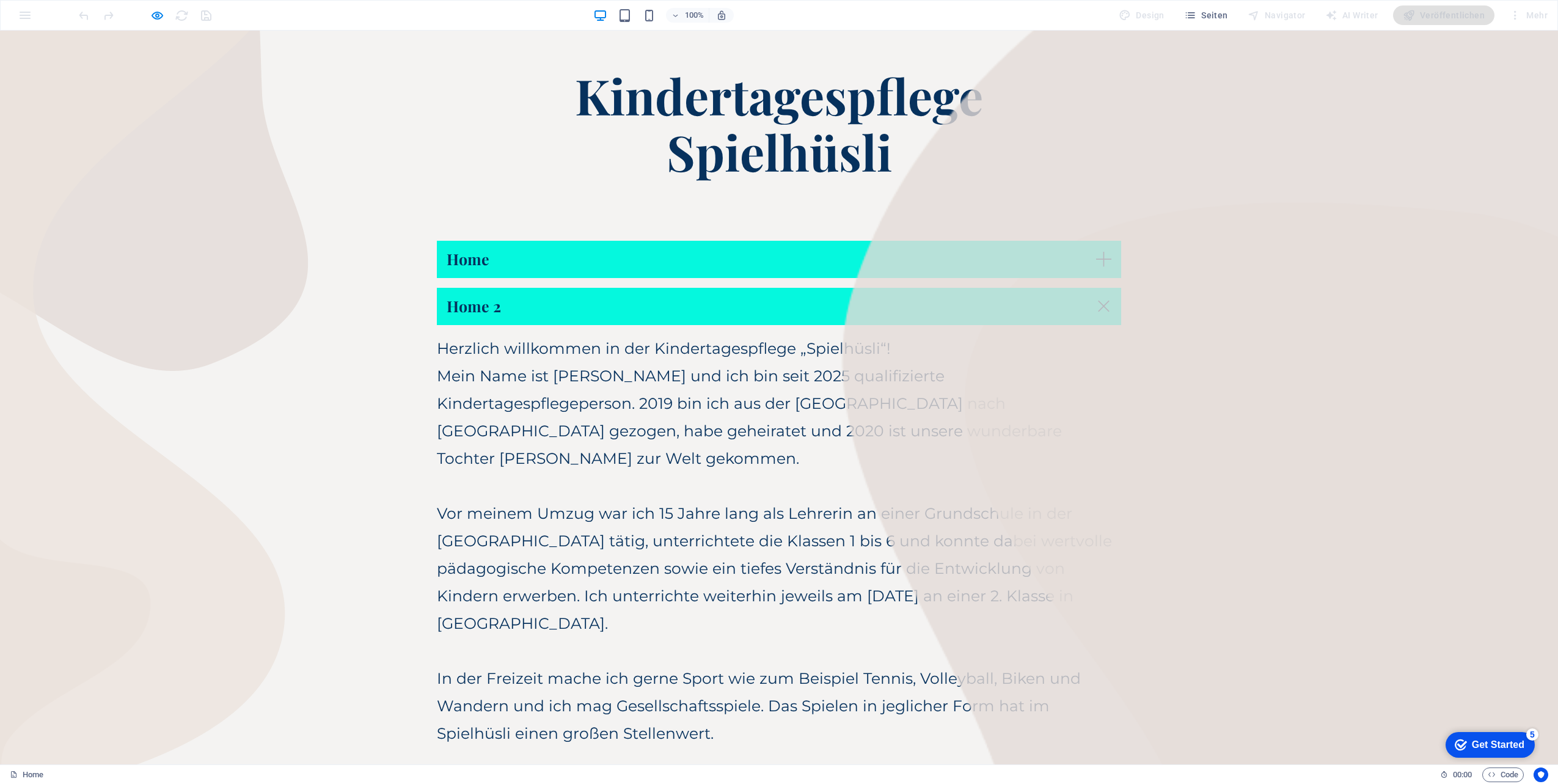
click at [620, 258] on link "Home" at bounding box center [779, 259] width 685 height 37
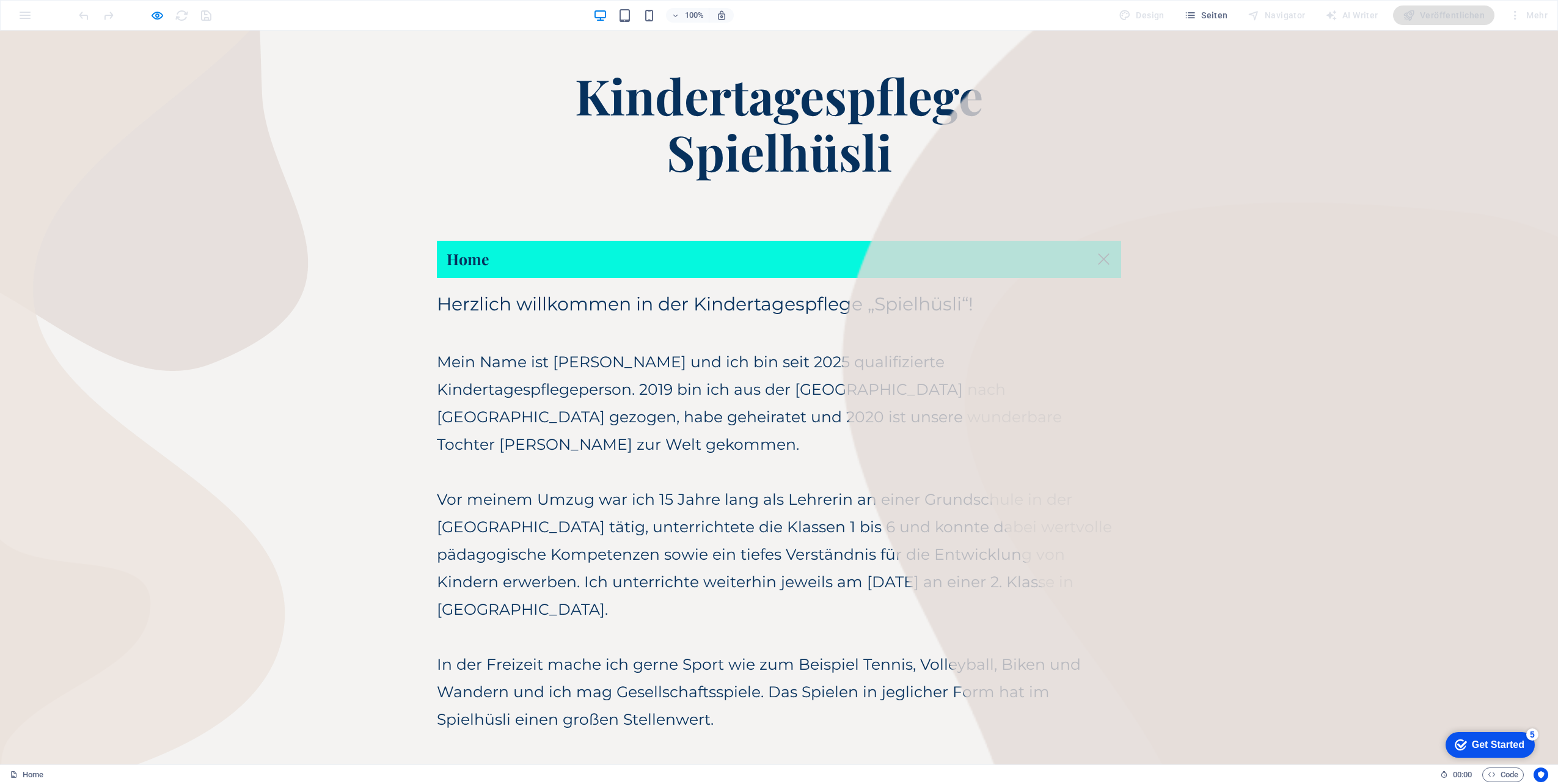
click at [620, 326] on p "Content 1" at bounding box center [779, 334] width 685 height 27
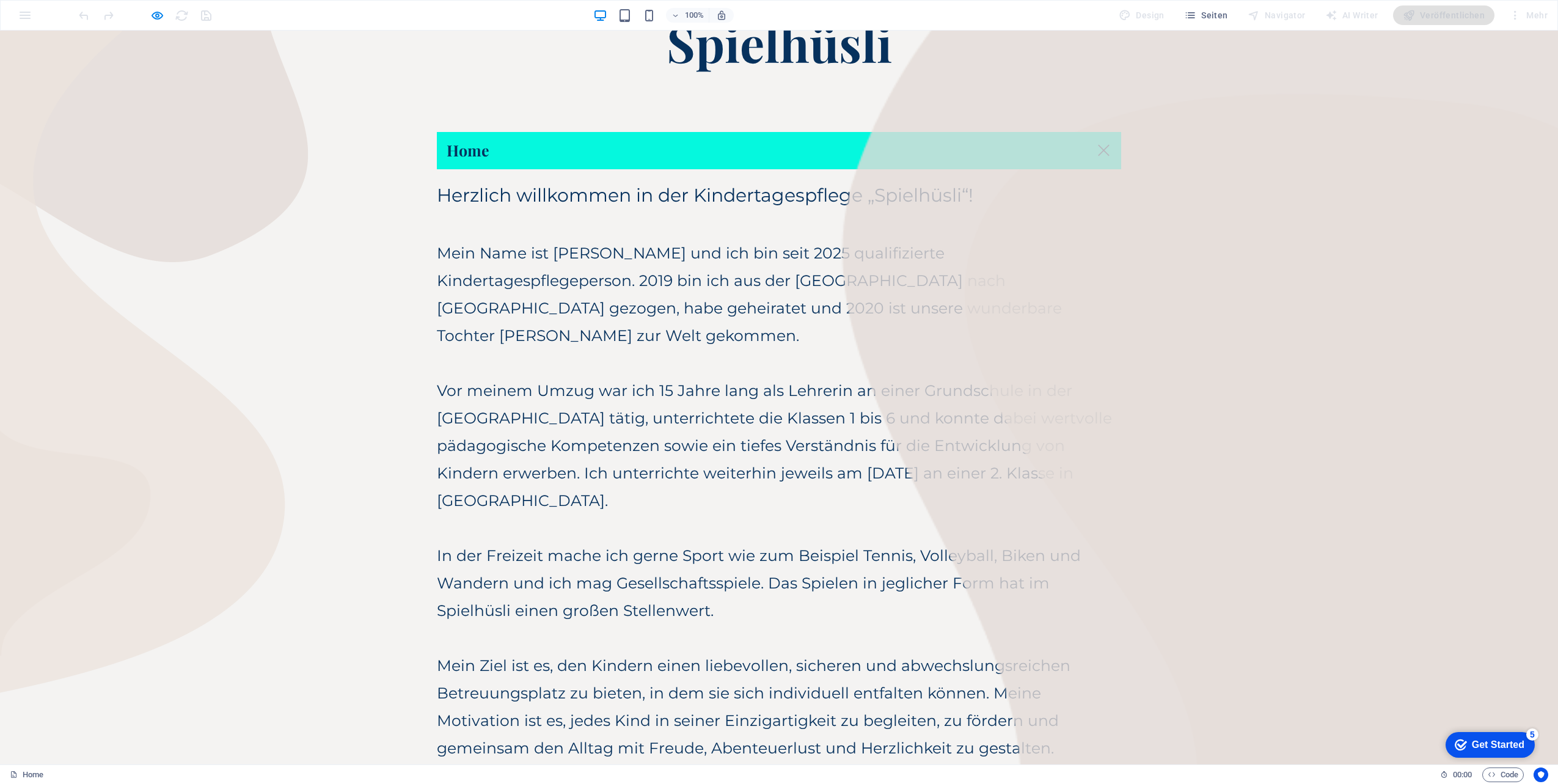
scroll to position [4, 0]
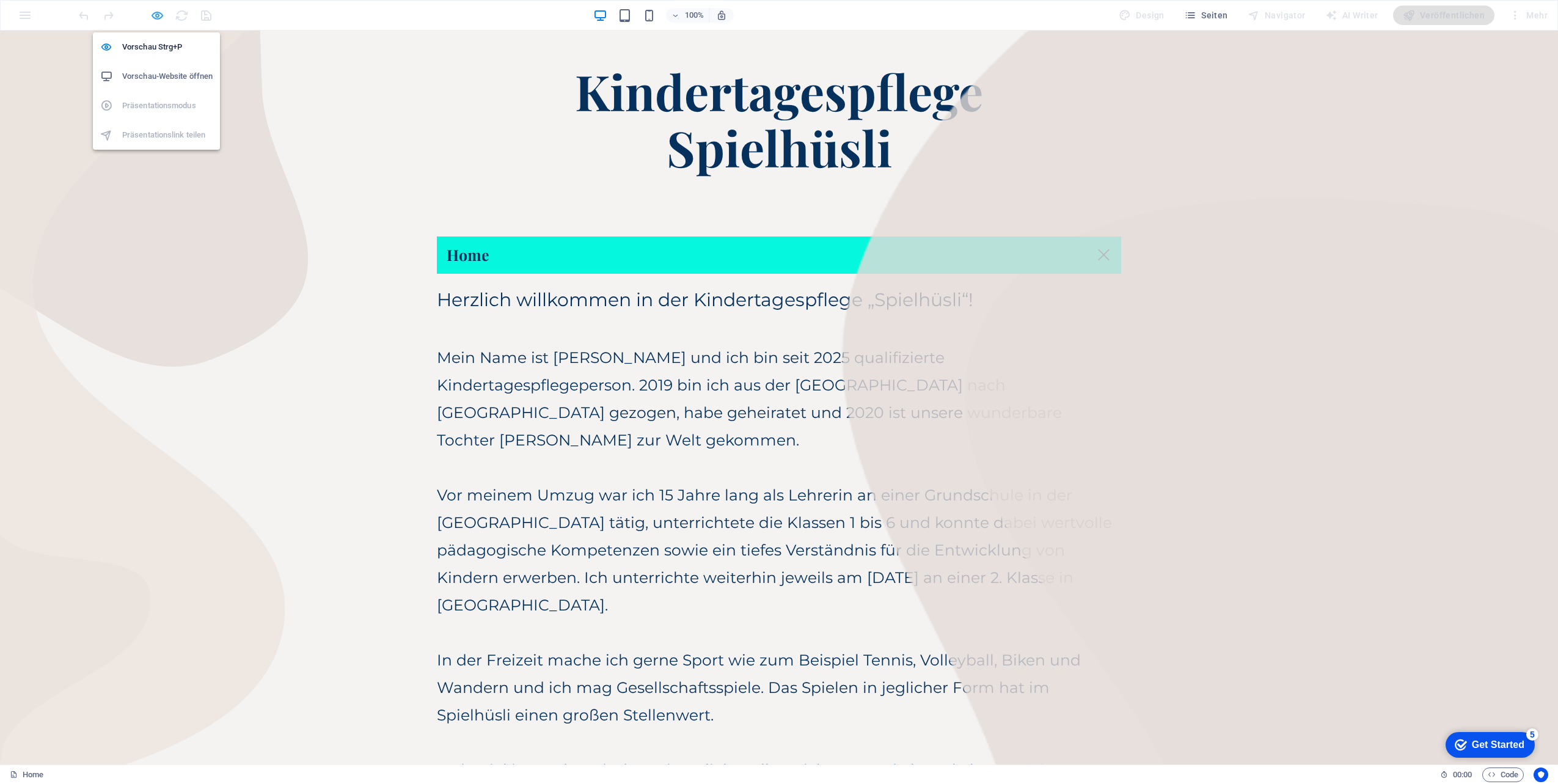
drag, startPoint x: 163, startPoint y: 11, endPoint x: 157, endPoint y: 16, distance: 7.8
click at [161, 13] on icon "button" at bounding box center [157, 16] width 14 height 14
